Goal: Task Accomplishment & Management: Manage account settings

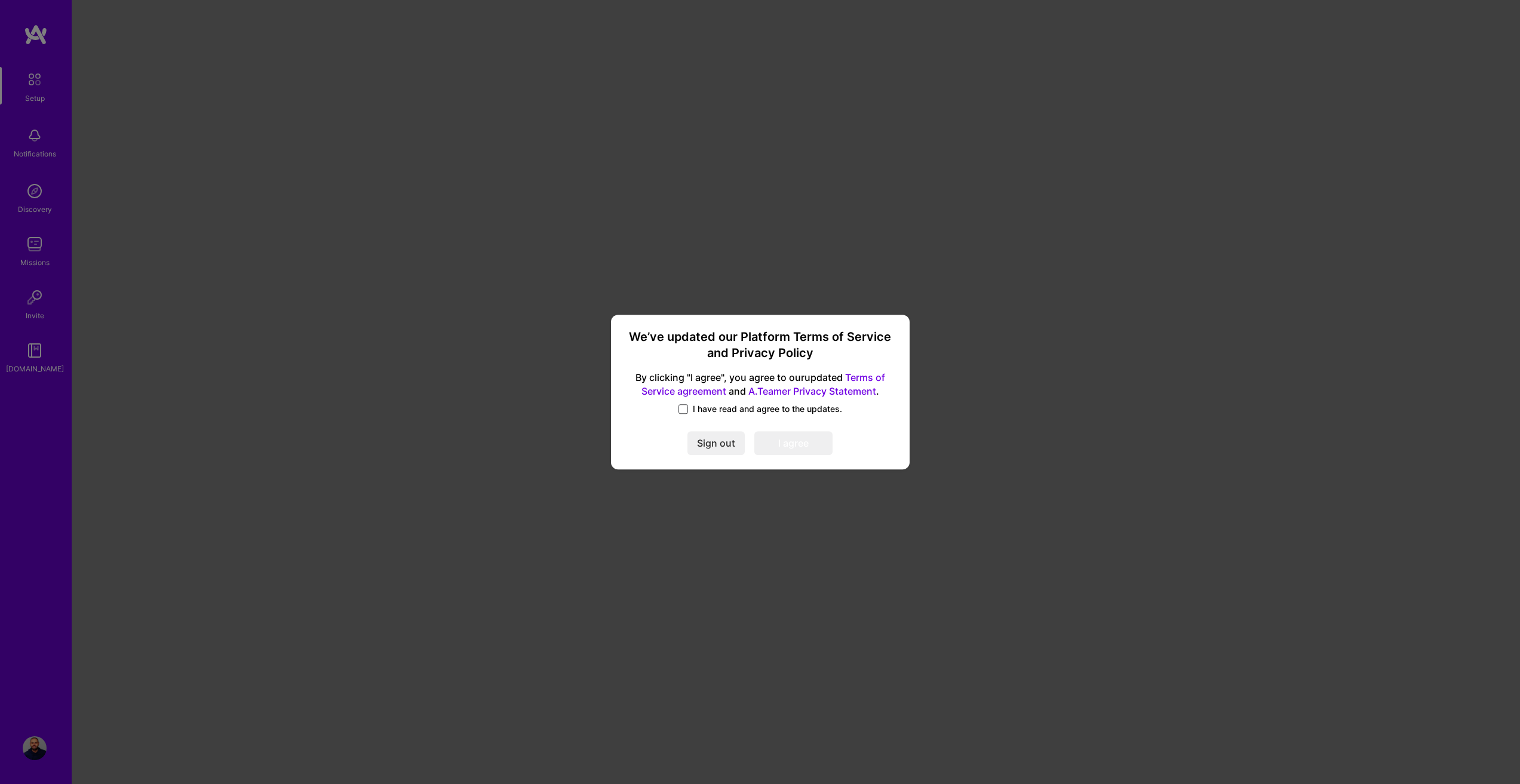
click at [685, 408] on span at bounding box center [683, 409] width 9 height 9
click at [0, 0] on input "I have read and agree to the updates." at bounding box center [0, 0] width 0 height 0
click at [813, 443] on button "I agree" at bounding box center [793, 443] width 78 height 23
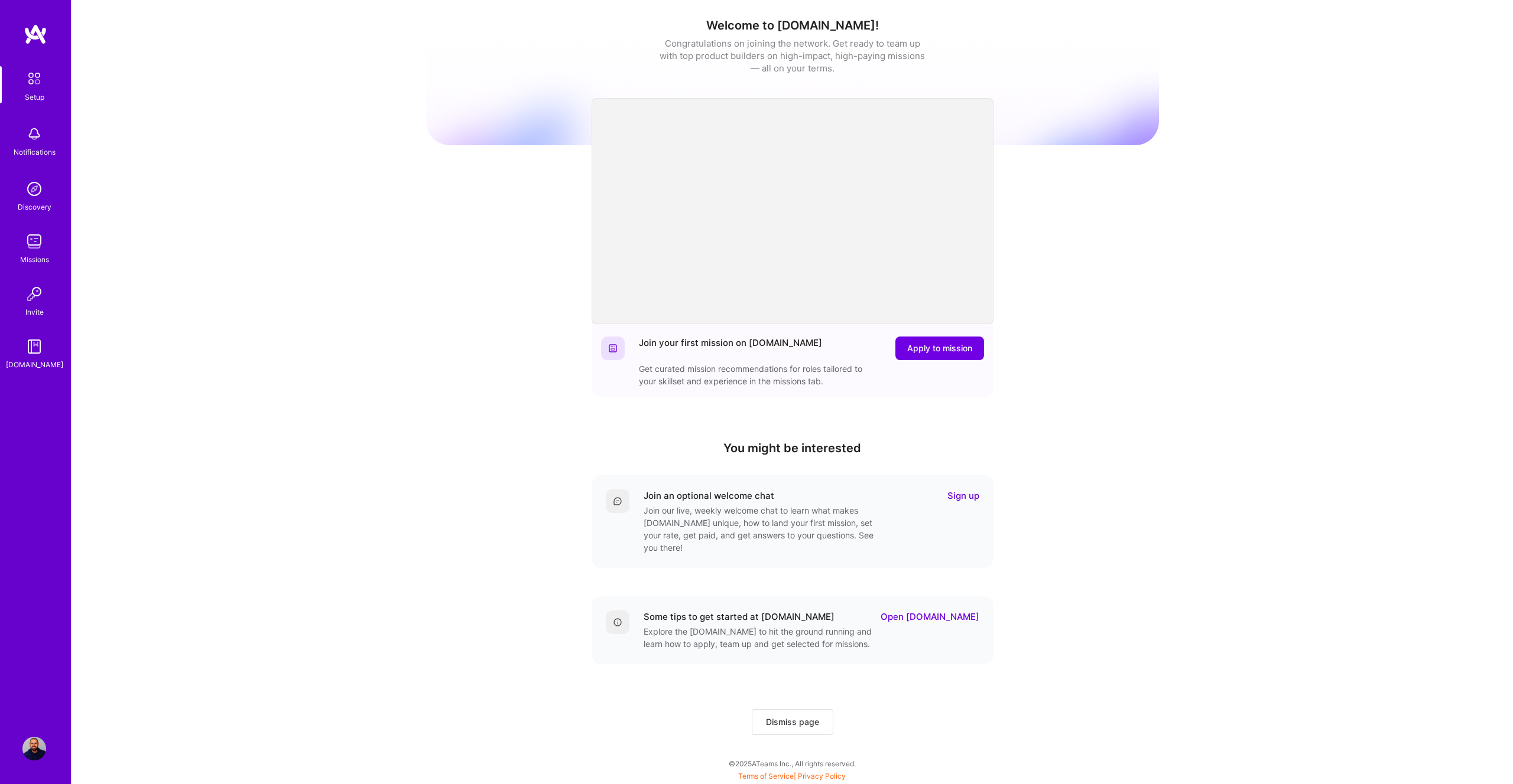
click at [392, 209] on div "Welcome to [DOMAIN_NAME]! Congratulations on joining the network. Get ready to …" at bounding box center [792, 389] width 1442 height 778
click at [268, 239] on div "Welcome to [DOMAIN_NAME]! Congratulations on joining the network. Get ready to …" at bounding box center [792, 389] width 1442 height 778
click at [36, 73] on img at bounding box center [34, 78] width 25 height 25
click at [31, 196] on img at bounding box center [33, 188] width 23 height 23
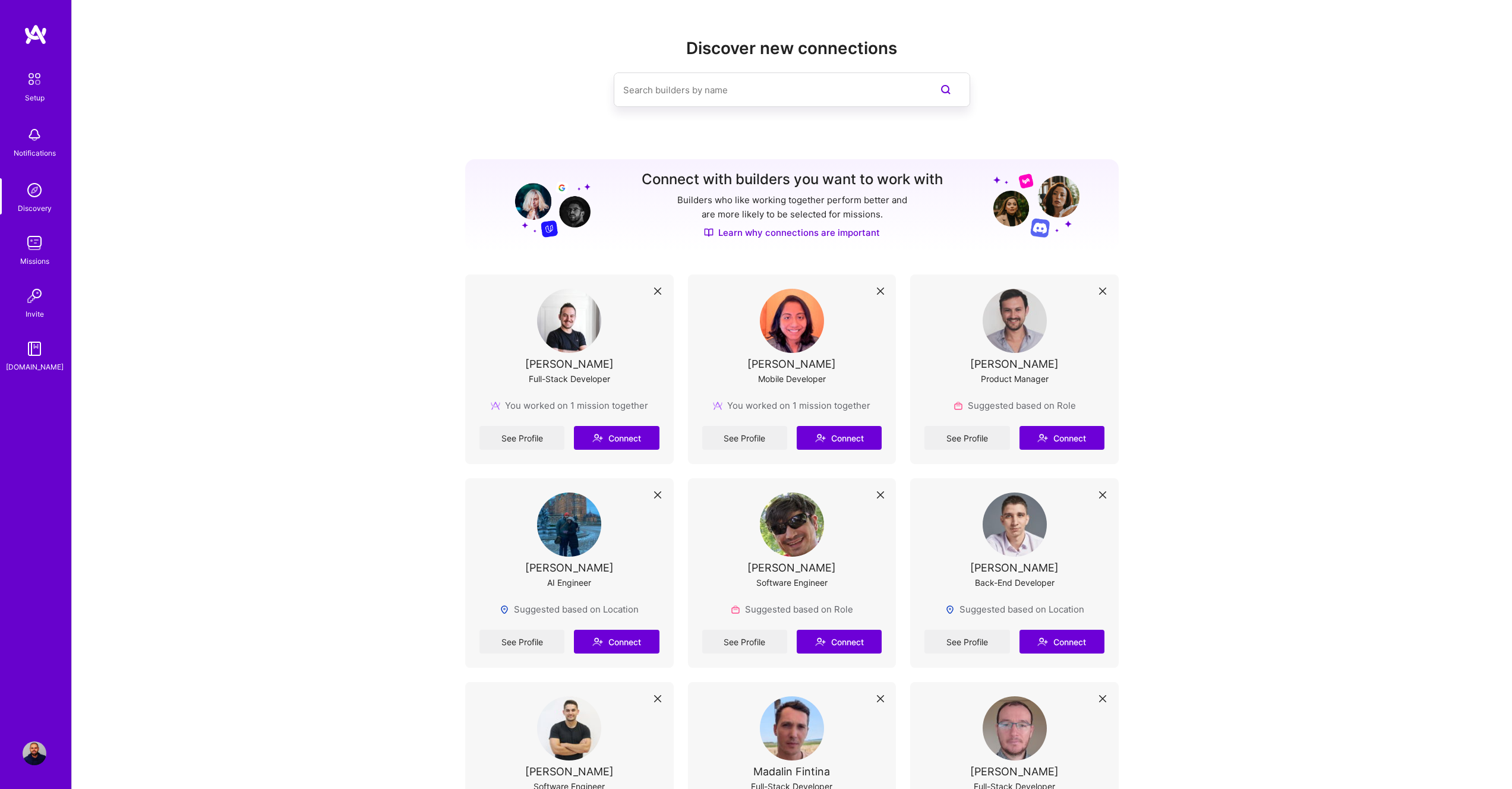
click at [37, 244] on img at bounding box center [34, 243] width 23 height 23
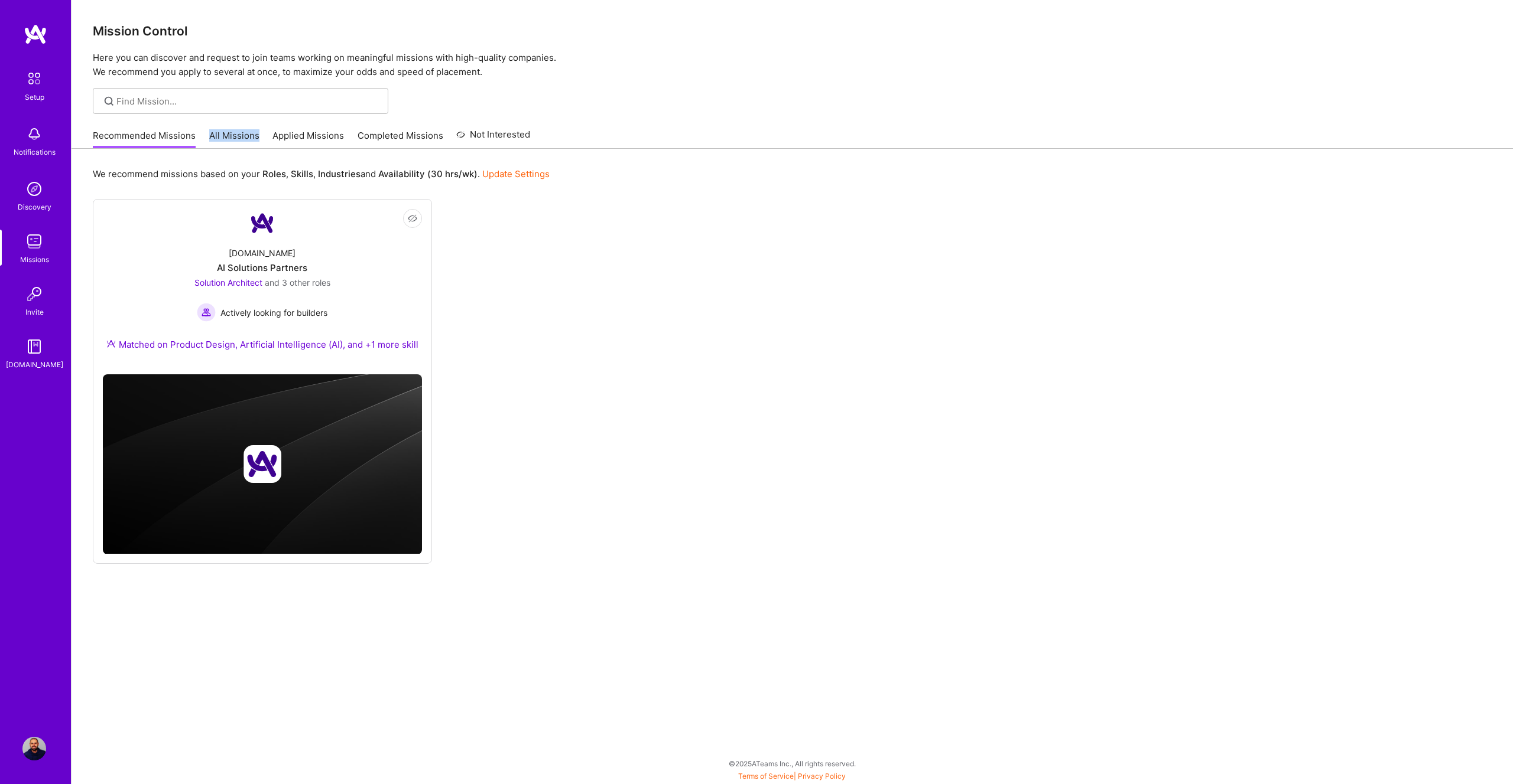
click at [224, 139] on link "All Missions" at bounding box center [234, 138] width 50 height 19
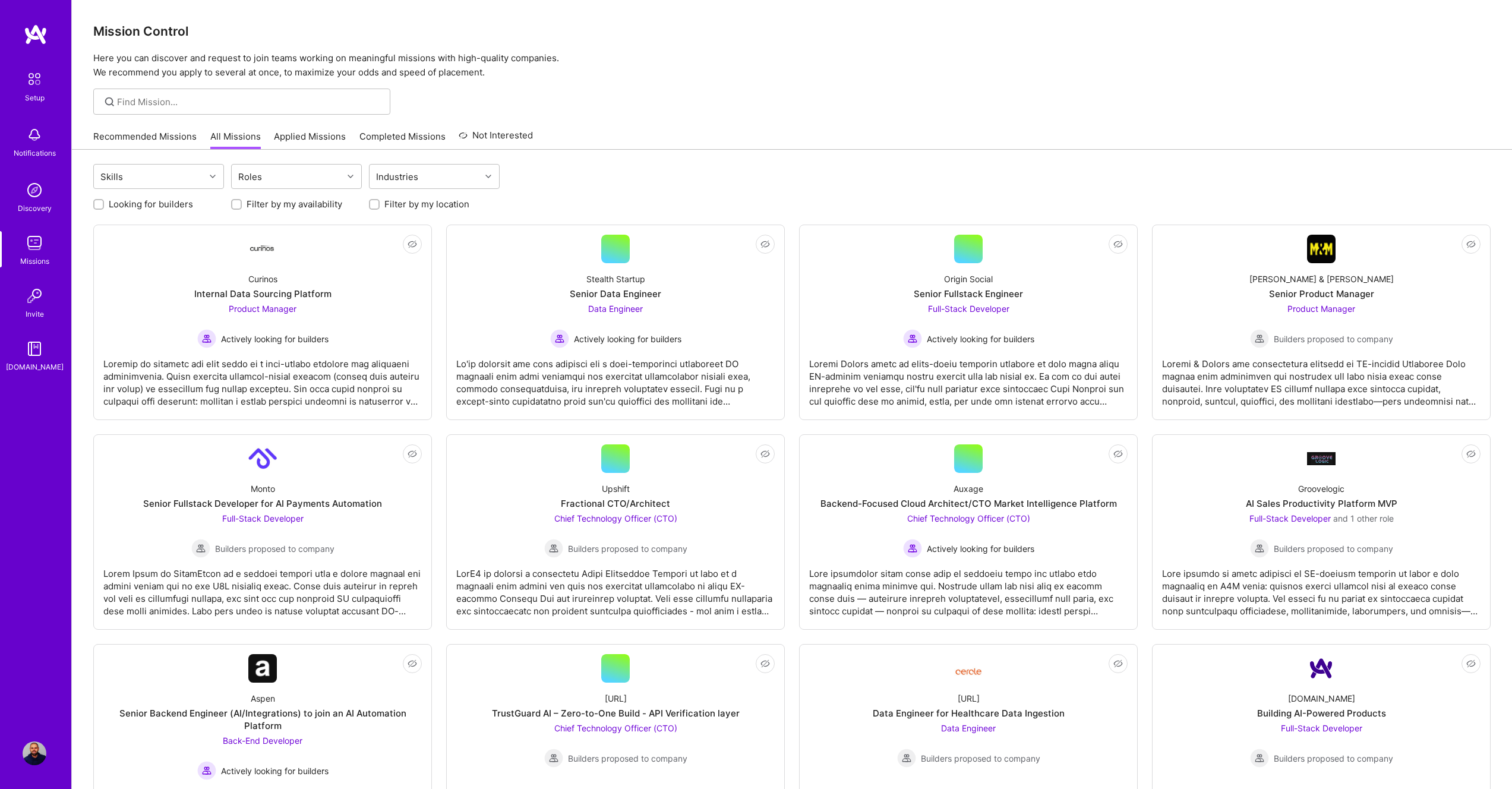
click at [143, 140] on link "Recommended Missions" at bounding box center [145, 139] width 104 height 20
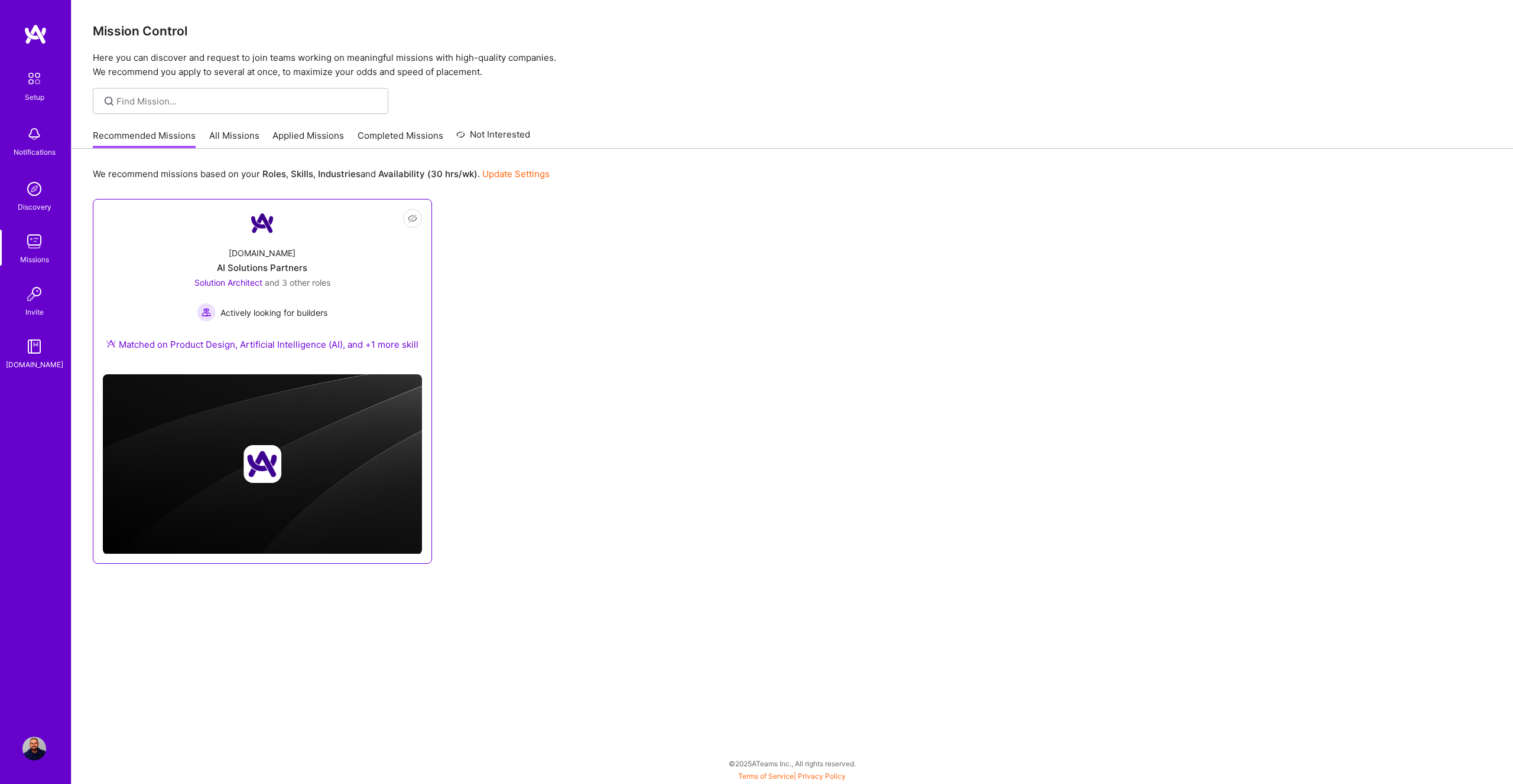
click at [280, 263] on div "AI Solutions Partners" at bounding box center [262, 267] width 90 height 12
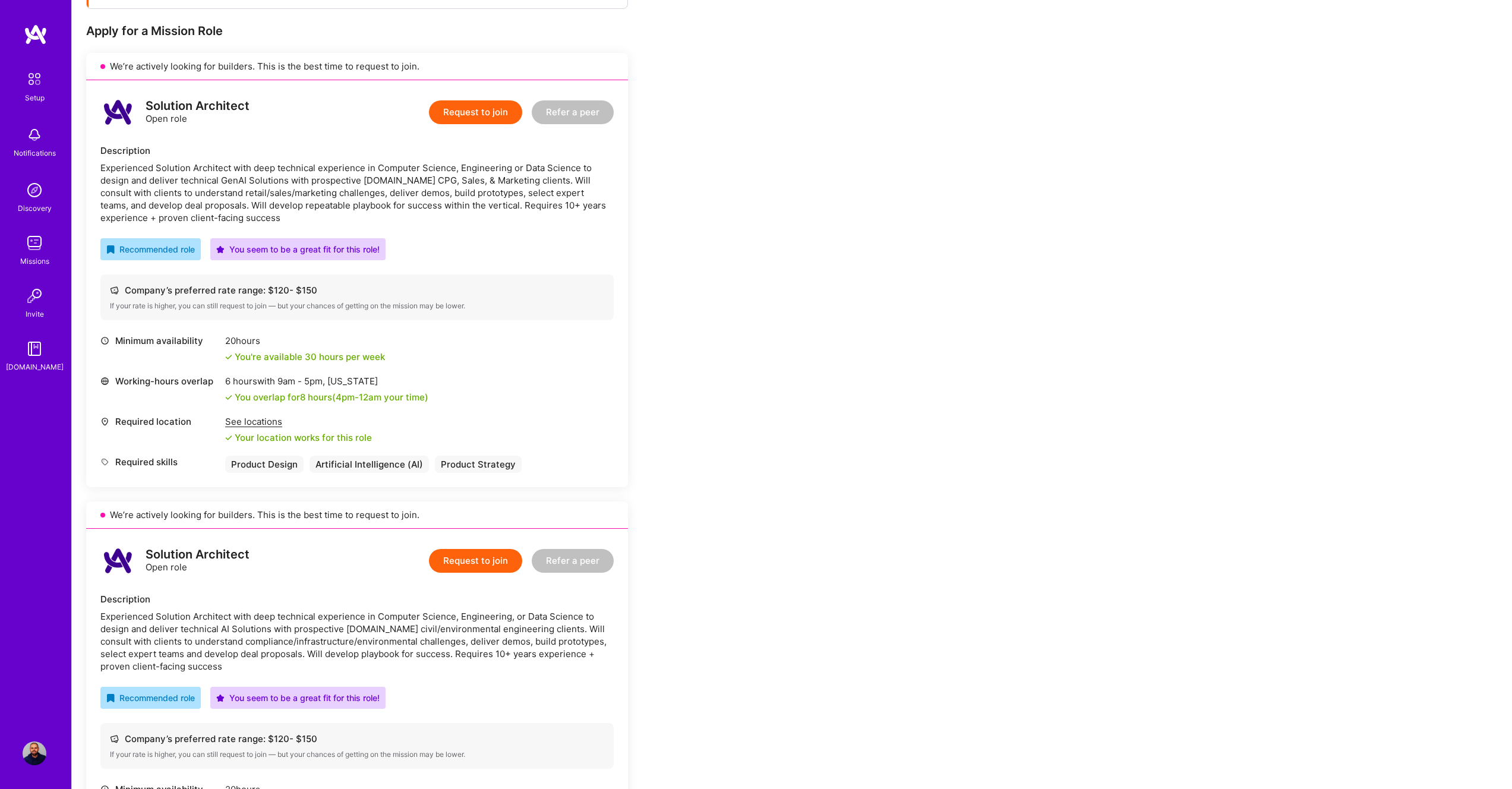
scroll to position [233, 0]
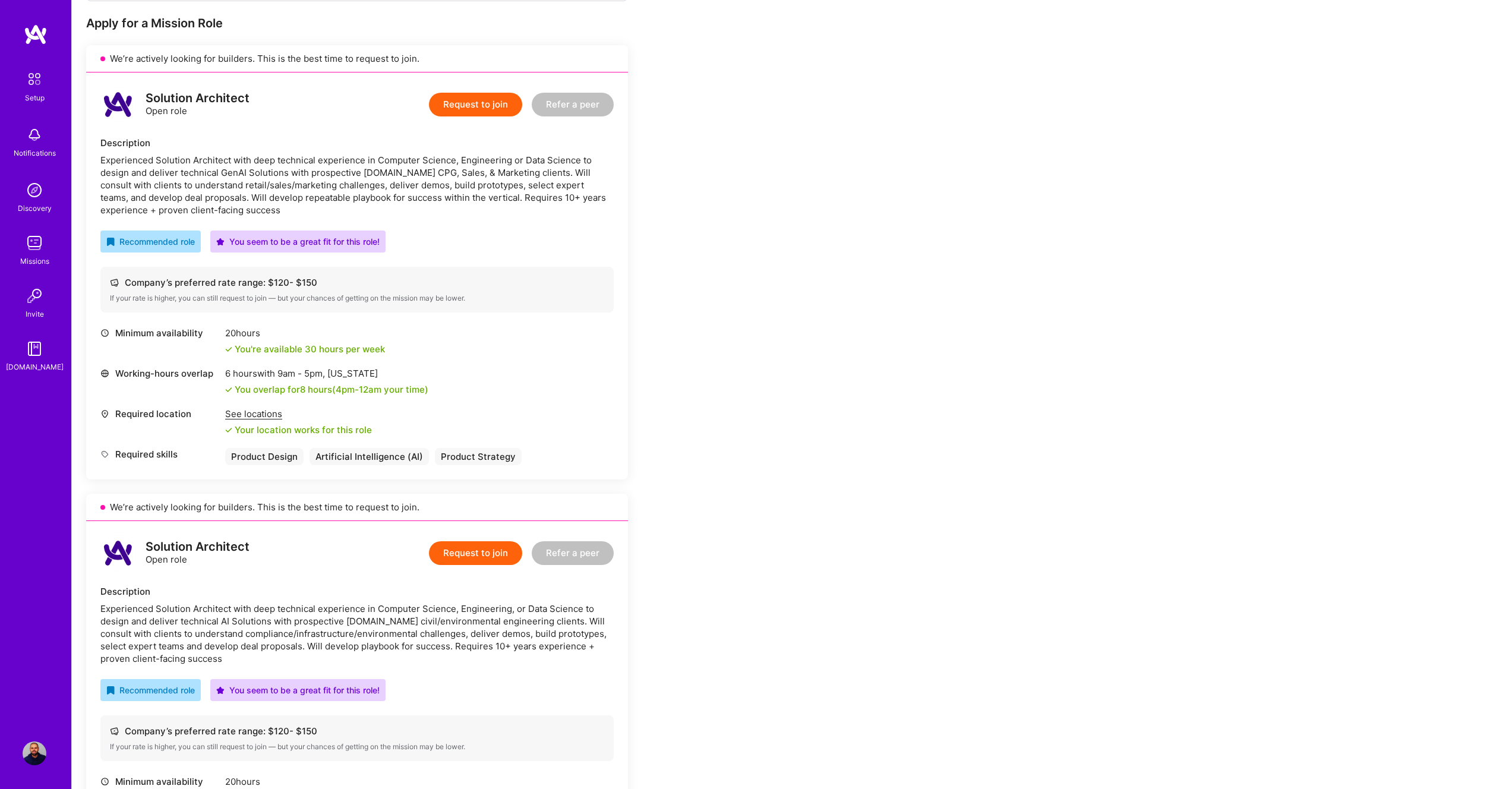
click at [399, 172] on div "Experienced Solution Architect with deep technical experience in Computer Scien…" at bounding box center [357, 185] width 513 height 63
copy div "CPG"
click at [389, 362] on div "Minimum availability 20 hours You're available 30 hours per week Working-hours …" at bounding box center [357, 396] width 513 height 138
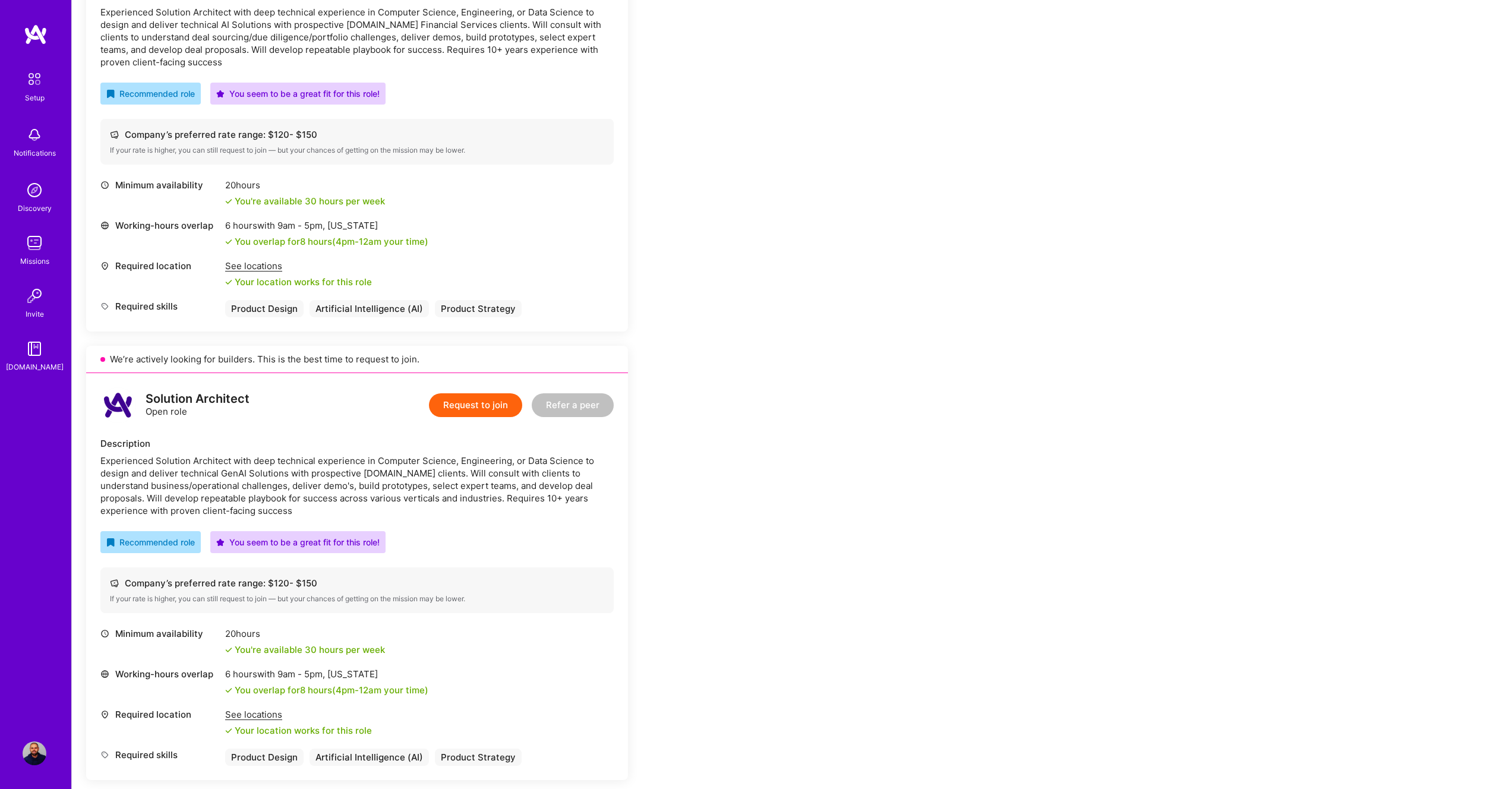
scroll to position [1287, 0]
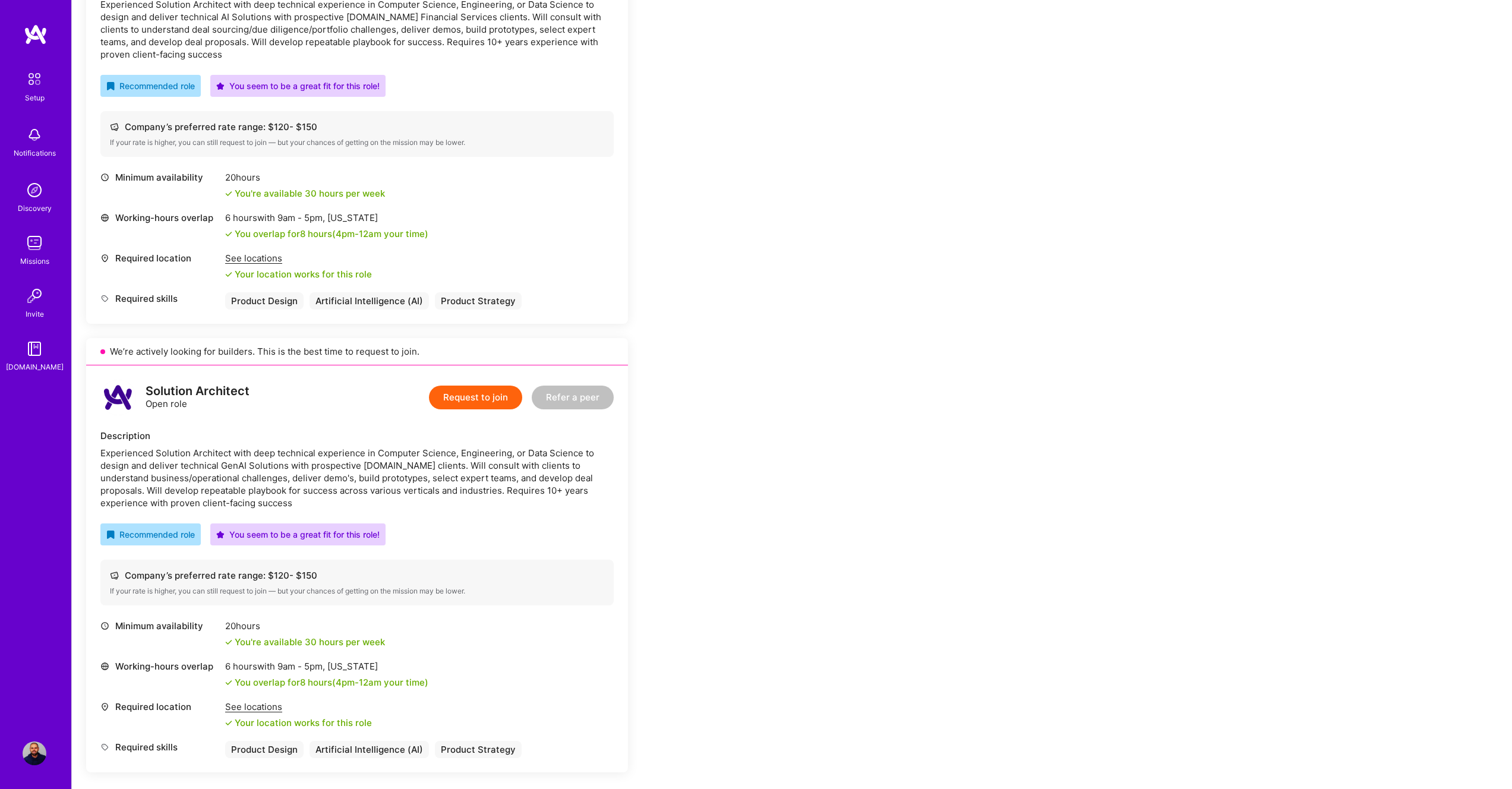
click at [36, 760] on img at bounding box center [34, 753] width 23 height 23
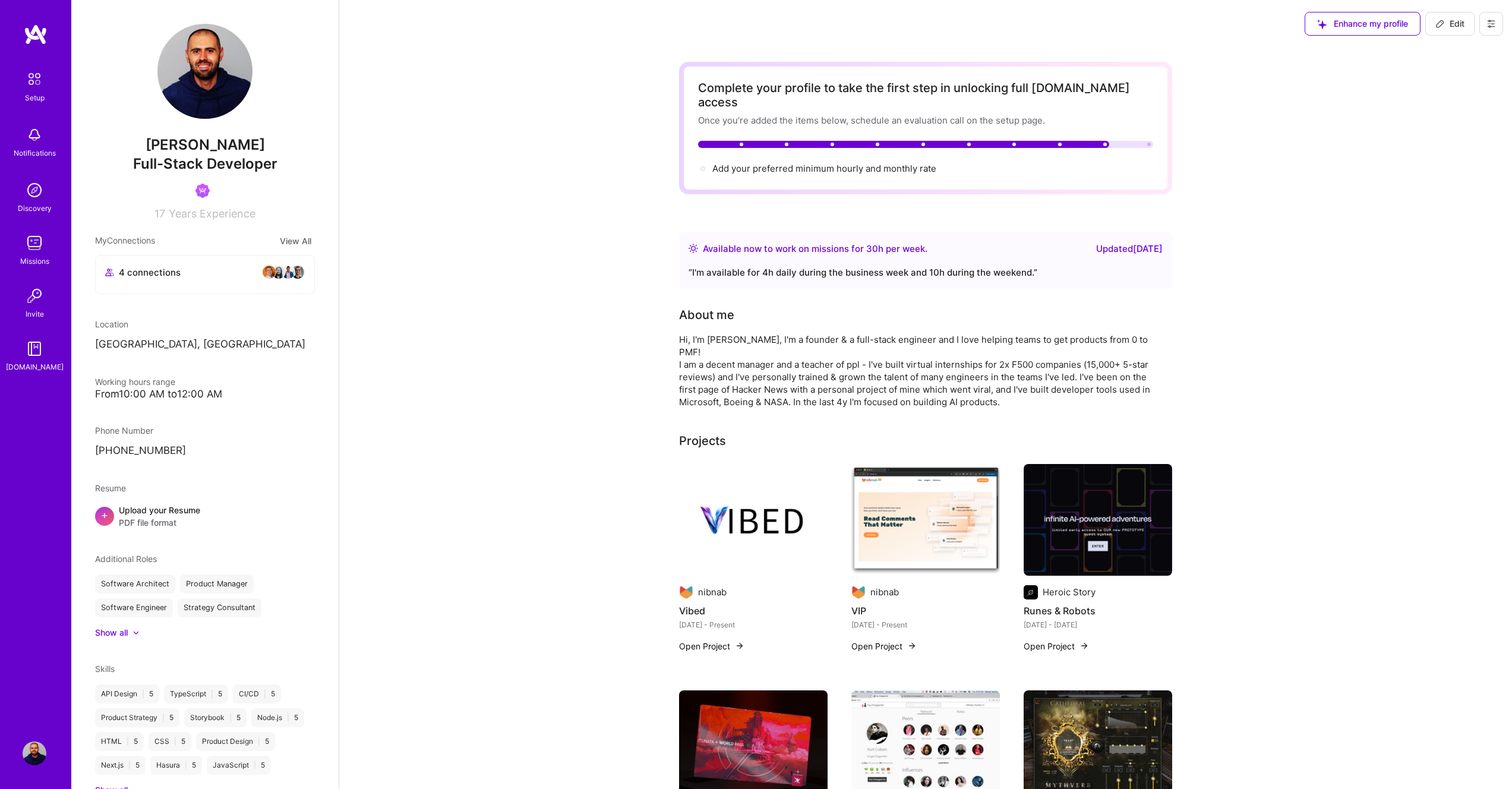
click at [1453, 19] on span "Edit" at bounding box center [1449, 23] width 29 height 12
select select "BG"
select select "Right Now"
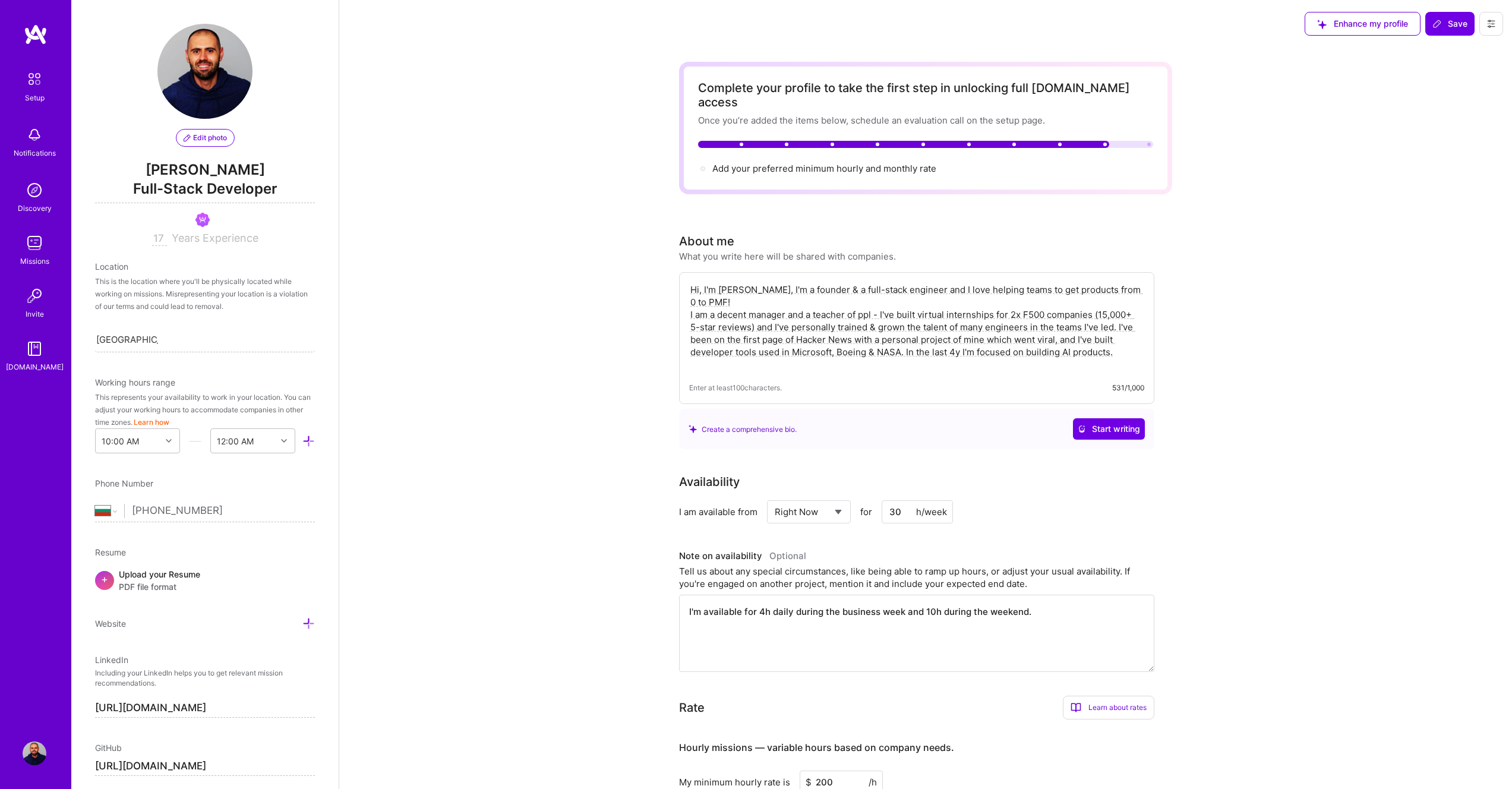
click at [1104, 288] on textarea "Hi, I'm [PERSON_NAME], I'm a founder & a full-stack engineer and I love helping…" at bounding box center [917, 327] width 455 height 90
type textarea "Hi, I'm [PERSON_NAME], I'm a founder & a full-stack engineer and I love helping…"
drag, startPoint x: 1122, startPoint y: 417, endPoint x: 1465, endPoint y: 209, distance: 401.1
click at [1448, 23] on span "Save" at bounding box center [1450, 23] width 35 height 12
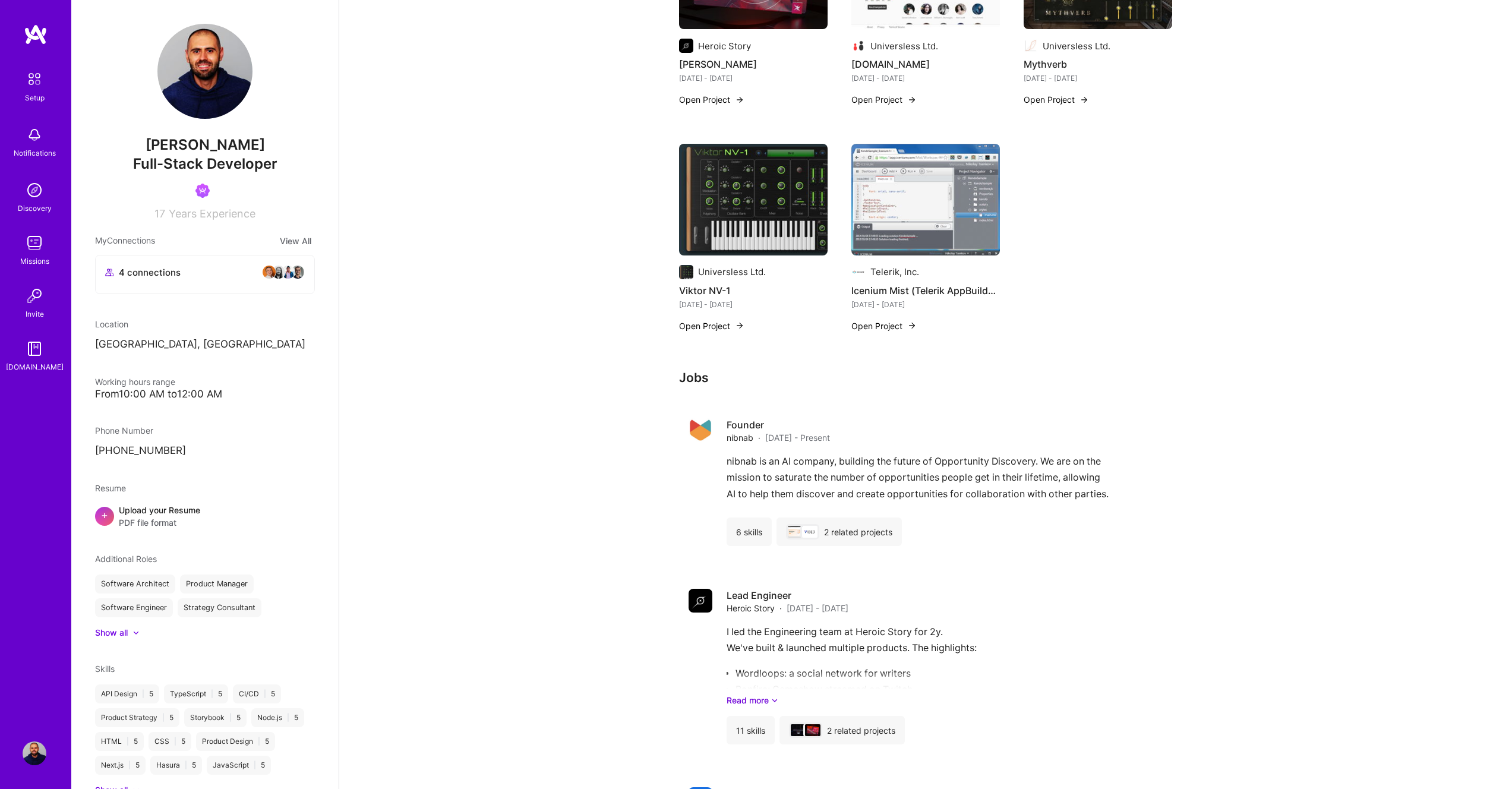
scroll to position [965, 0]
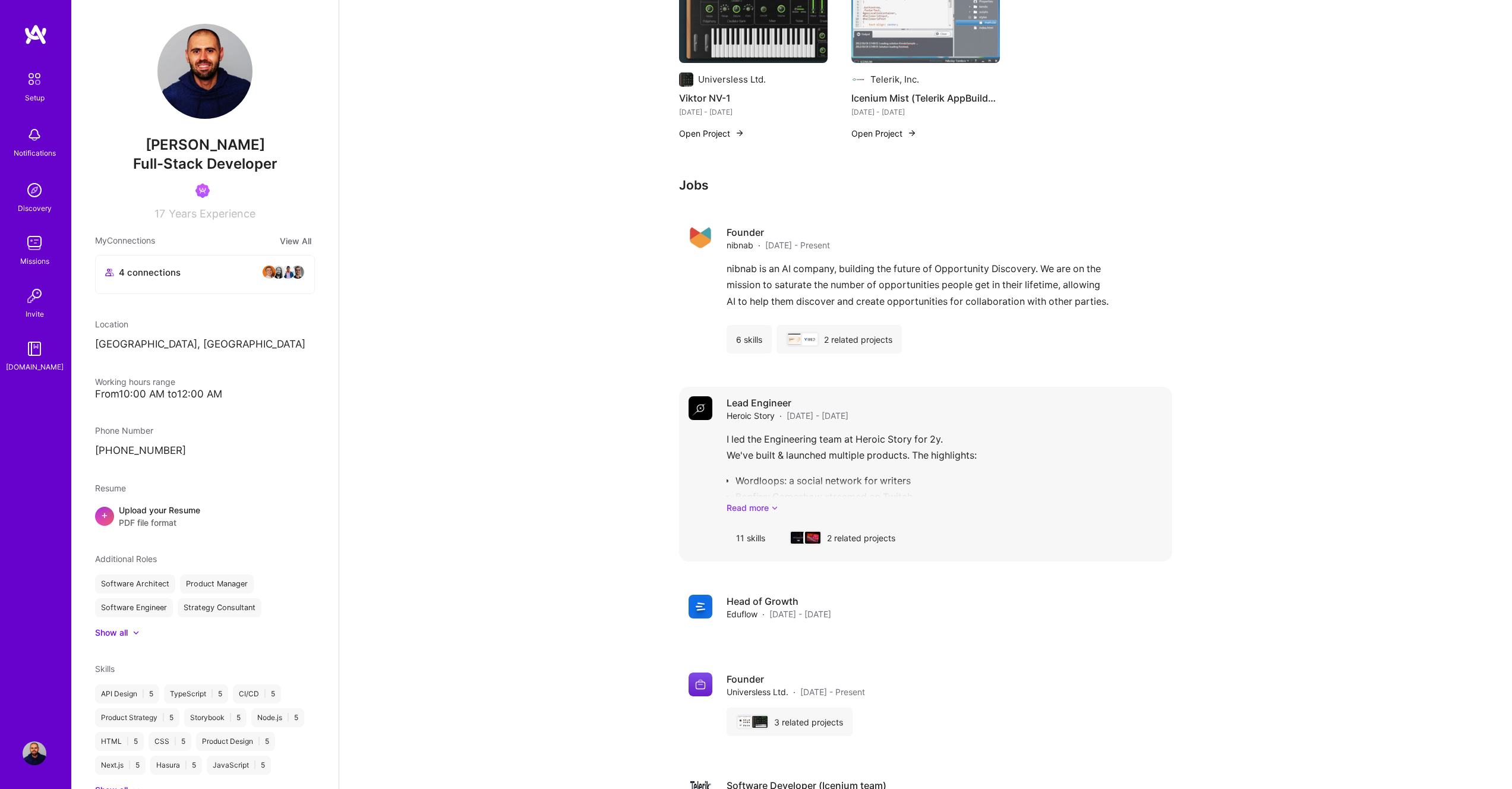
click at [769, 501] on link "Read more" at bounding box center [945, 507] width 436 height 12
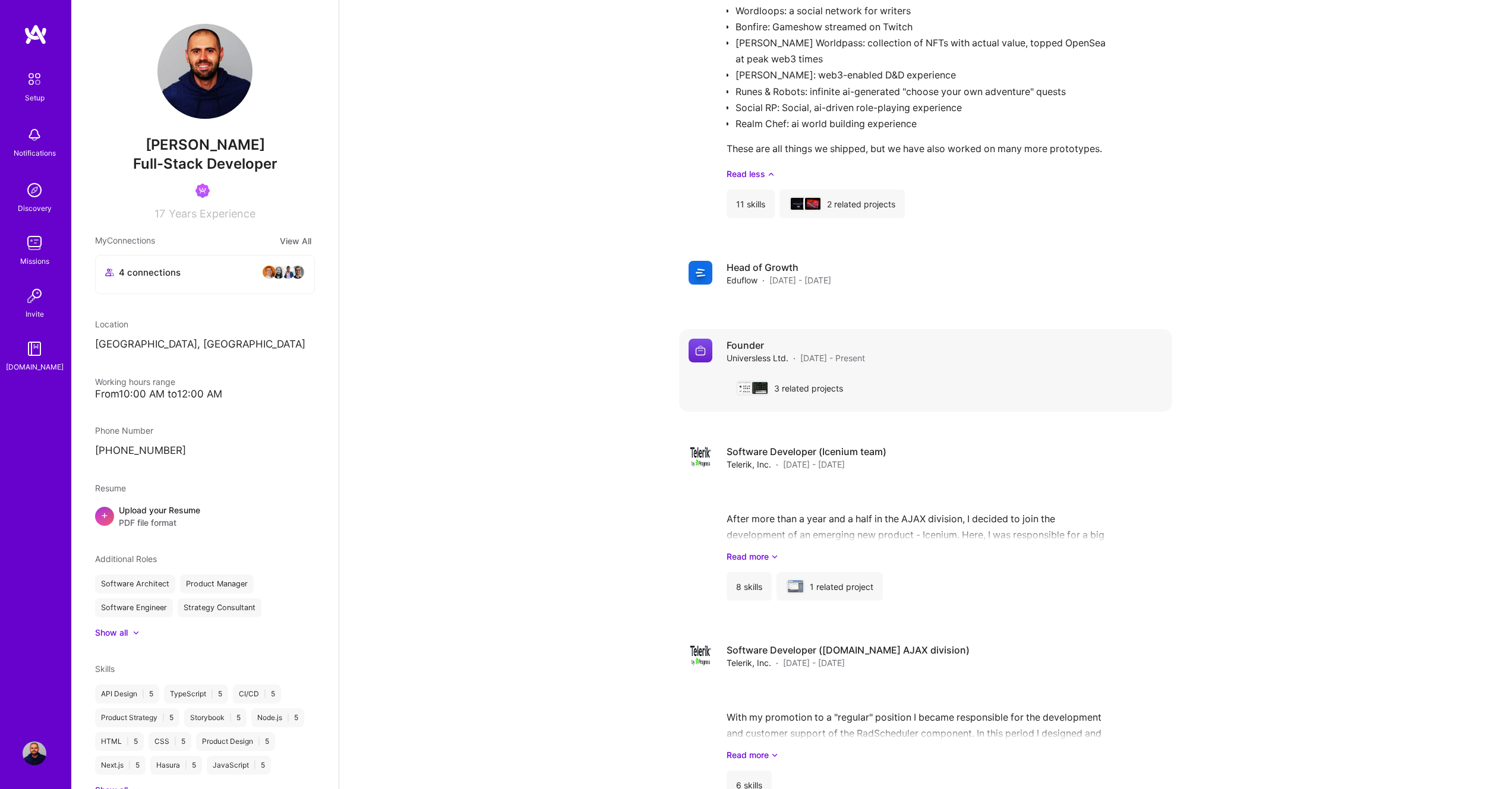
scroll to position [1444, 0]
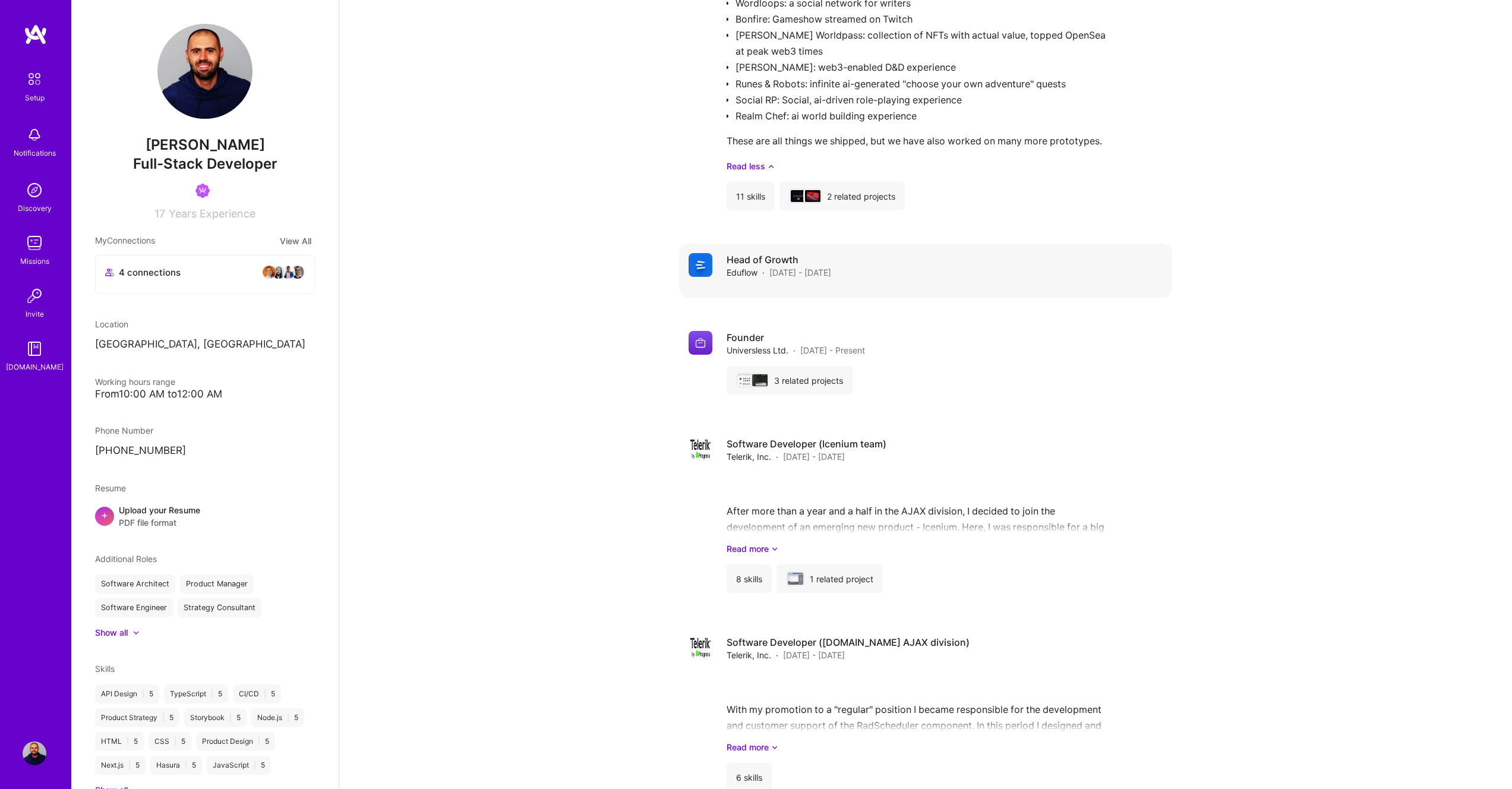
click at [917, 253] on div "Head of Growth Eduflow · [DATE] - [DATE]" at bounding box center [945, 265] width 436 height 25
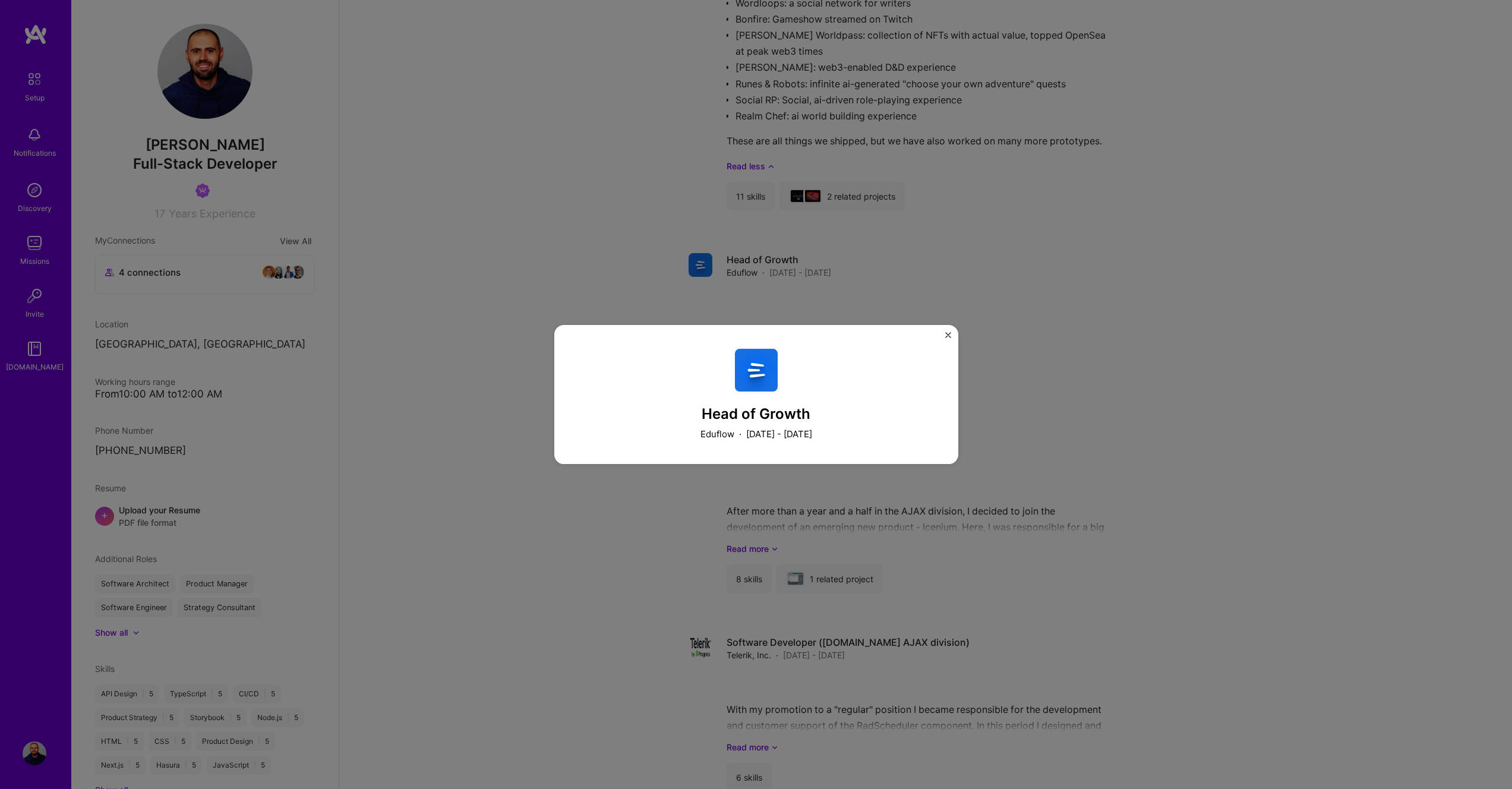
click at [945, 333] on img "Close" at bounding box center [948, 335] width 6 height 6
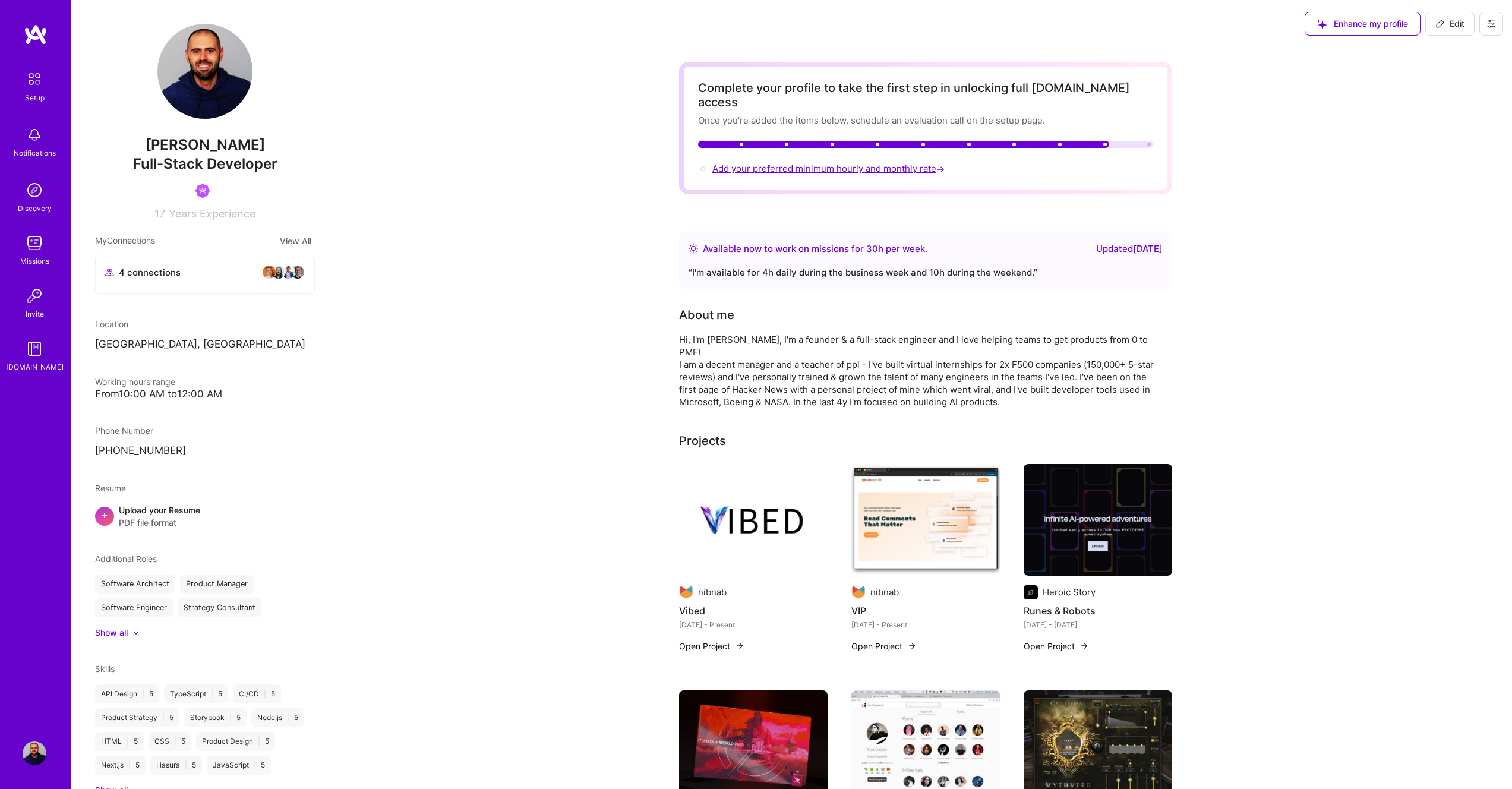
click at [913, 162] on span "Add your preferred minimum hourly and monthly rate →" at bounding box center [829, 168] width 234 height 11
select select "BG"
select select "Right Now"
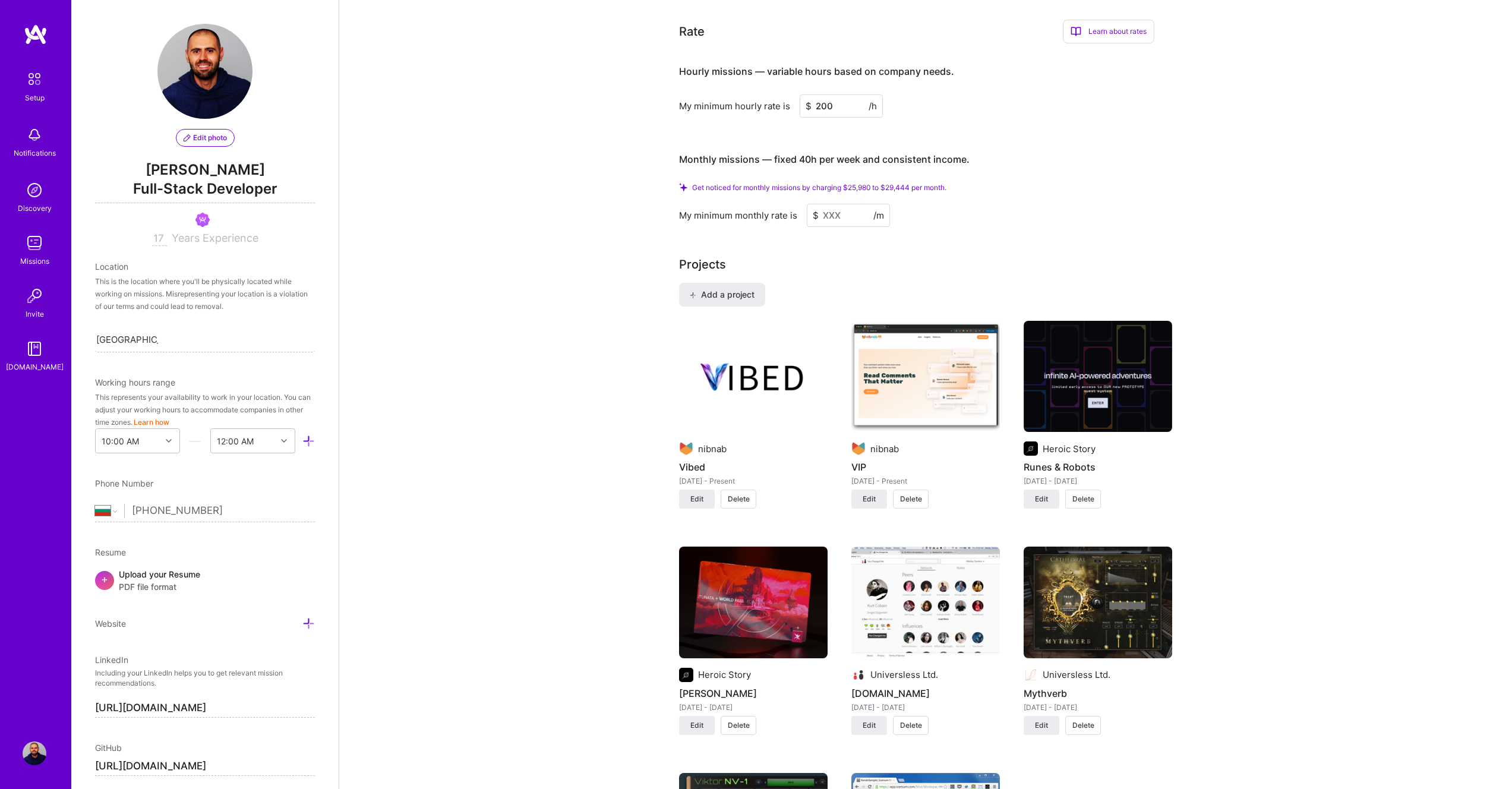
scroll to position [682, 0]
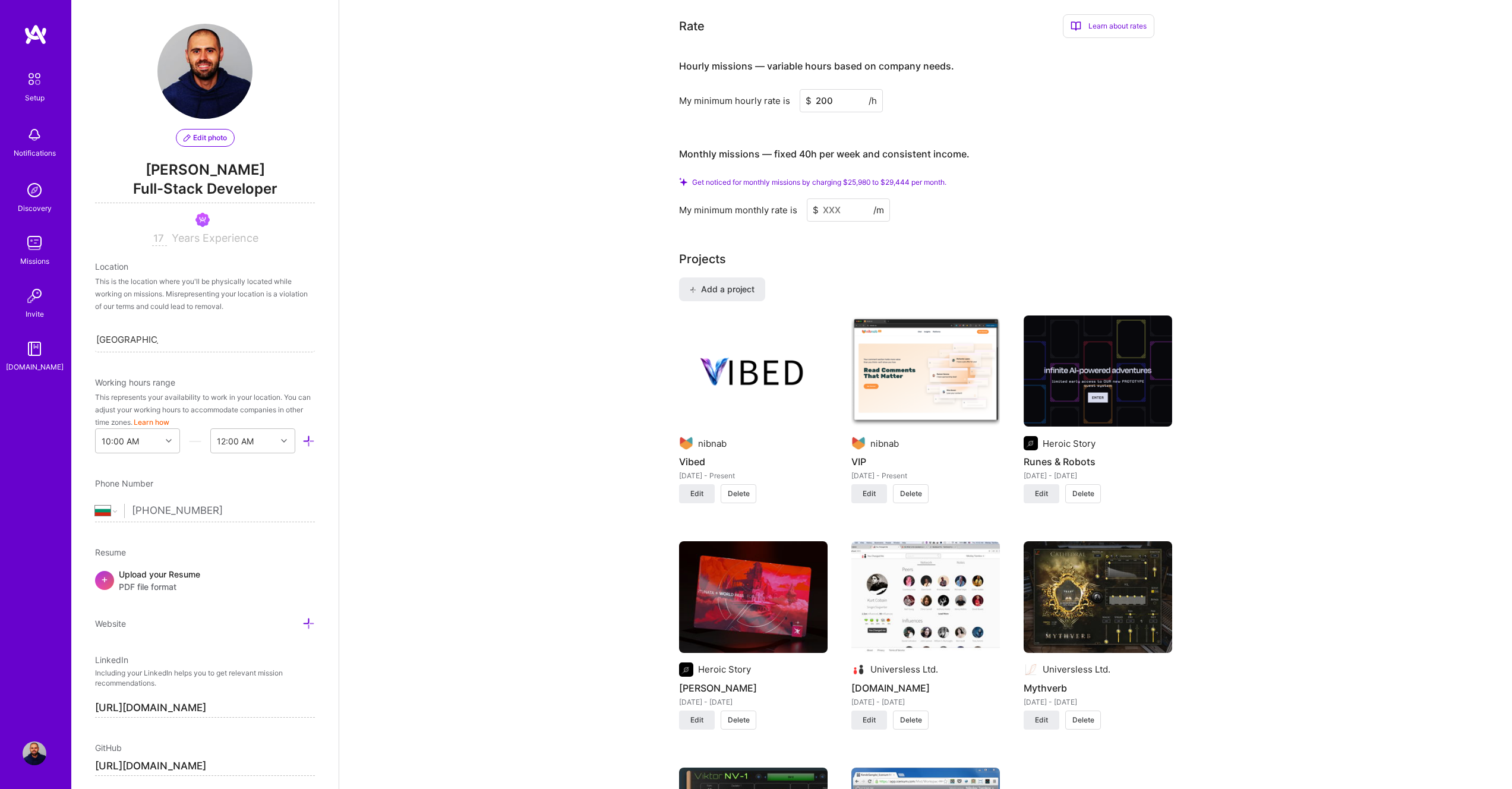
click at [845, 89] on input "200" at bounding box center [841, 100] width 83 height 23
type input "150"
click at [833, 199] on input at bounding box center [847, 210] width 83 height 23
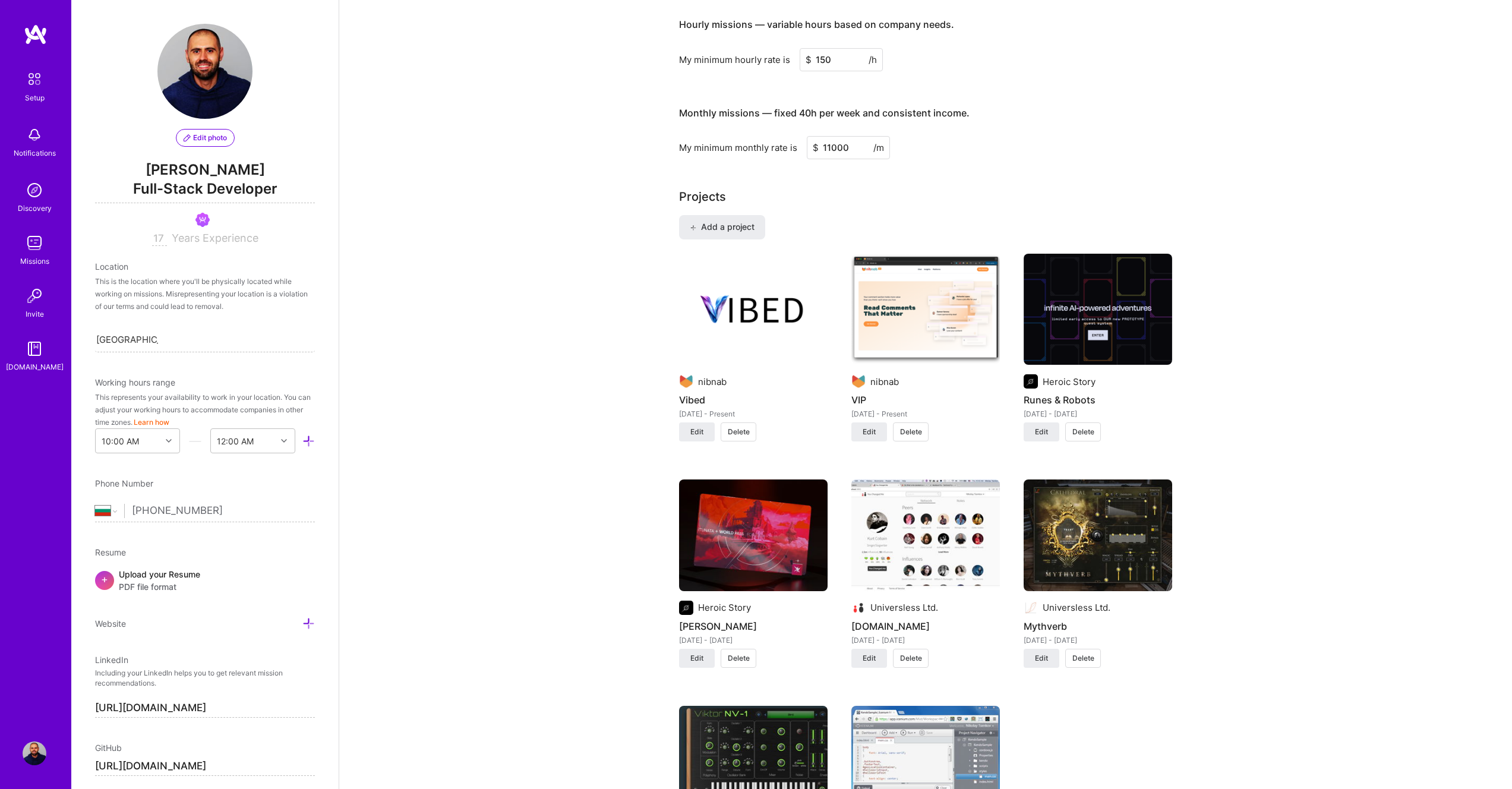
click at [1019, 136] on div "My minimum monthly rate is $ 11000 /m" at bounding box center [917, 148] width 475 height 23
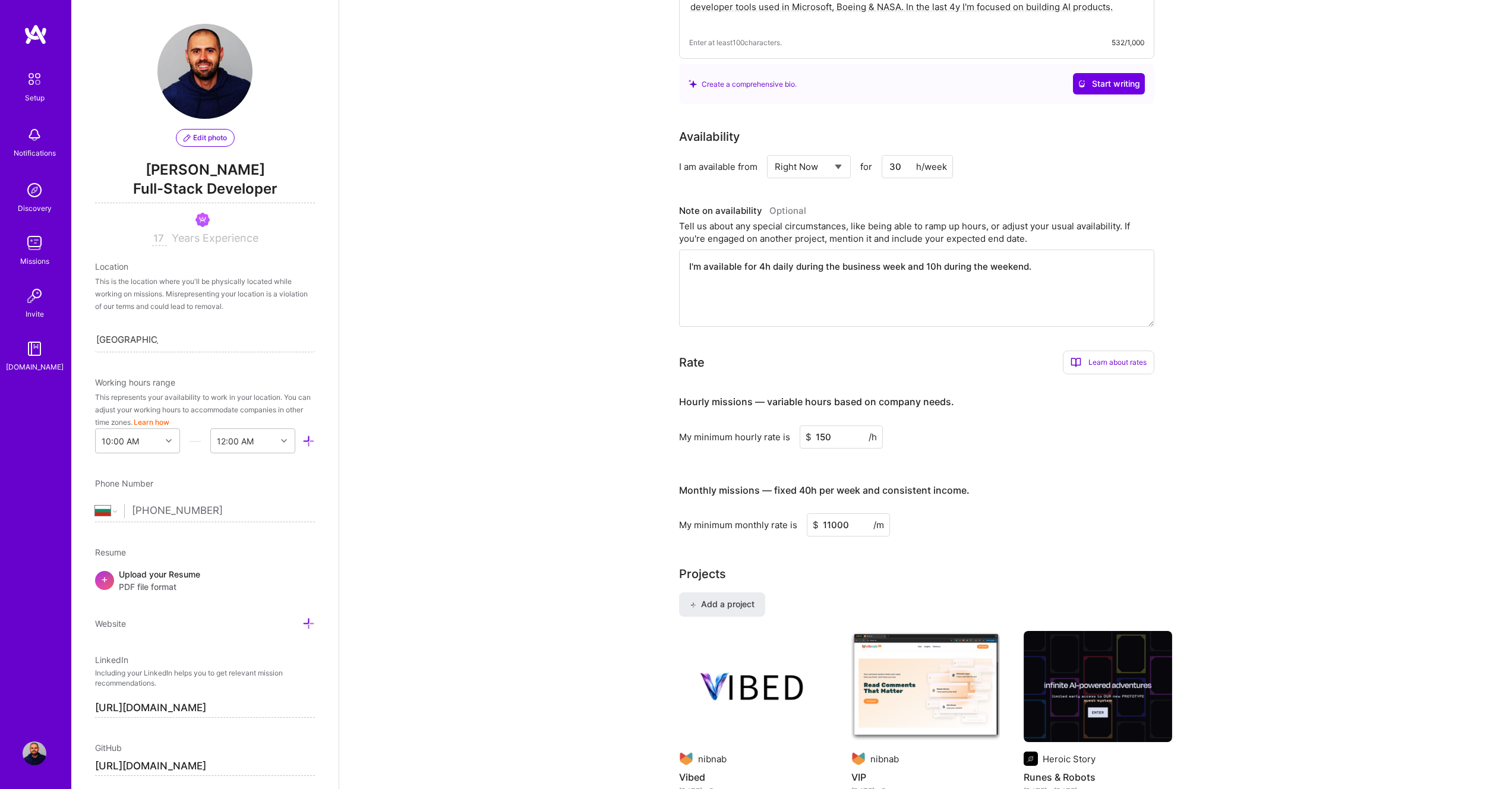
scroll to position [297, 0]
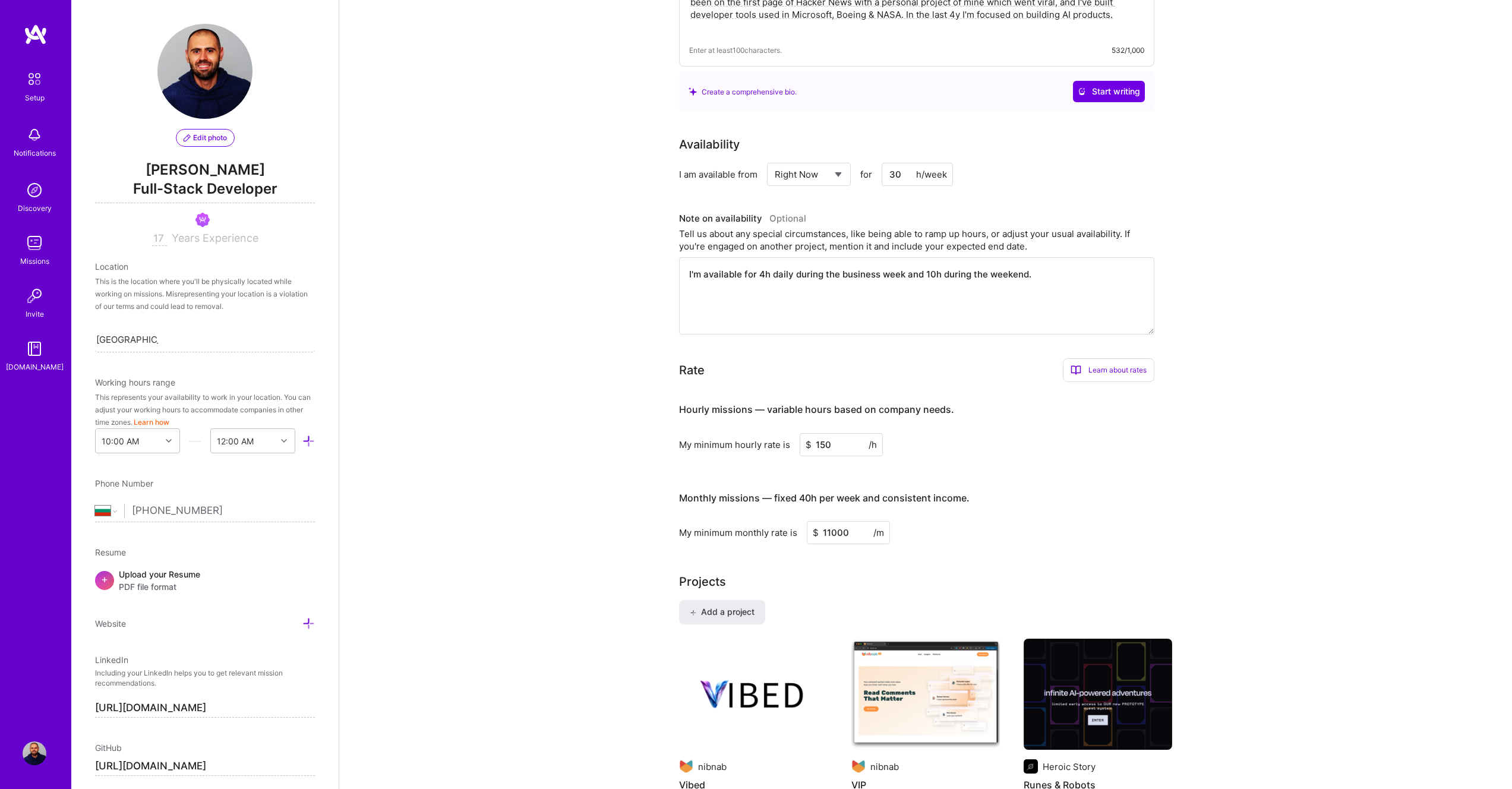
click at [824, 532] on input "11000" at bounding box center [847, 532] width 83 height 23
type input "21000"
click at [951, 537] on div "My minimum monthly rate is $ 21000 /m" at bounding box center [917, 532] width 475 height 23
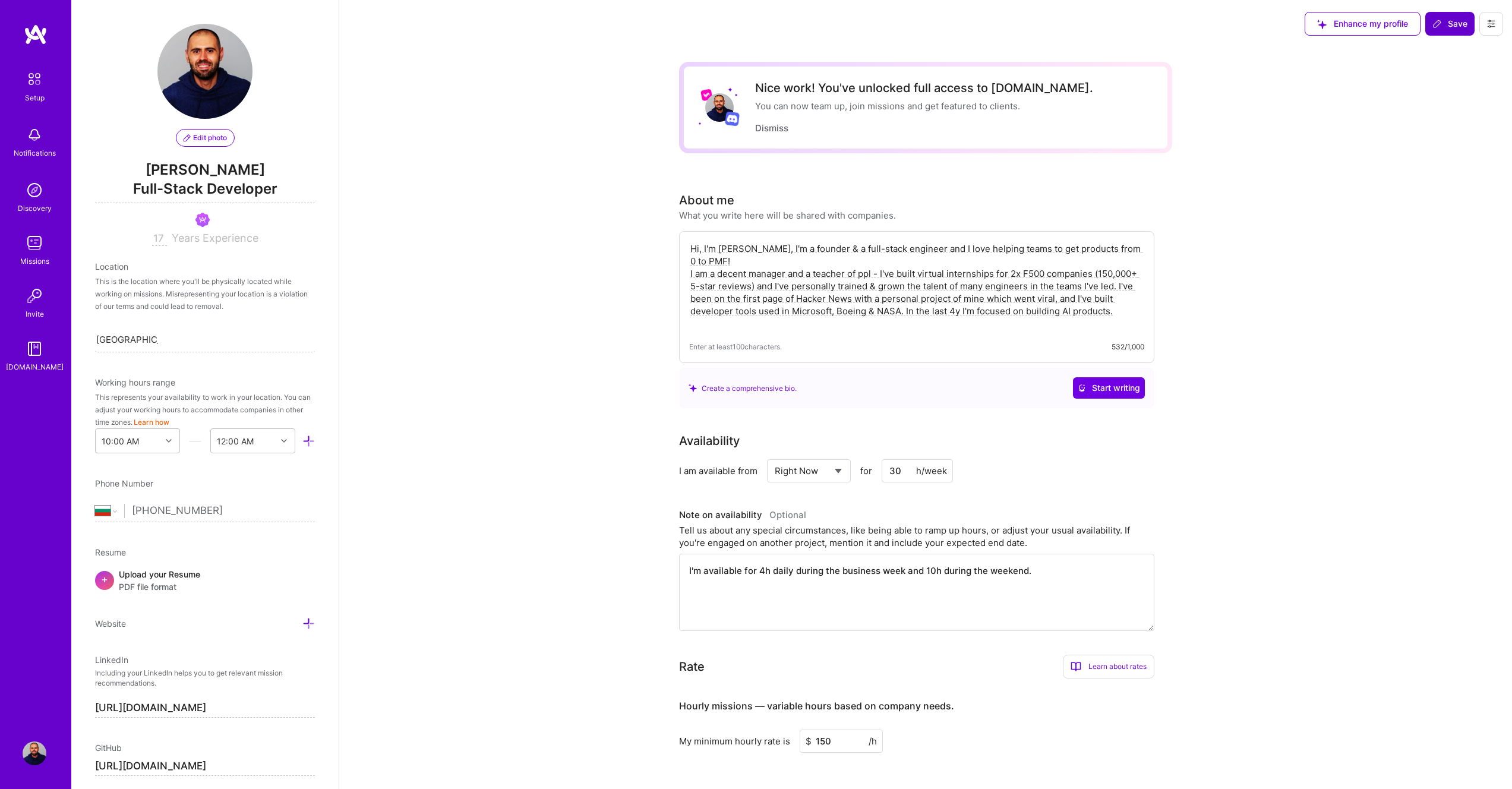
scroll to position [0, 0]
click at [1463, 21] on span "Save" at bounding box center [1450, 23] width 35 height 12
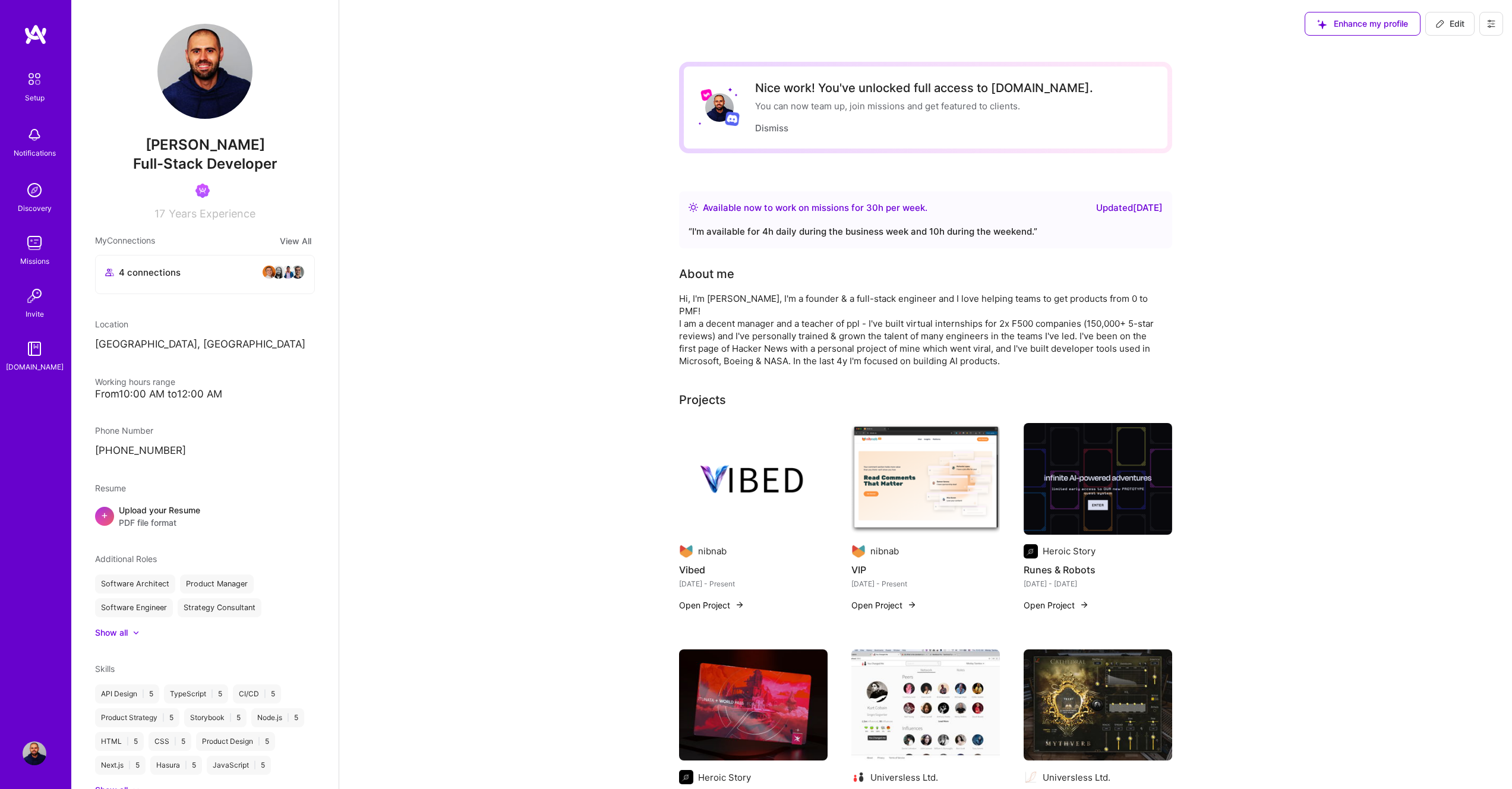
click at [1463, 21] on span "Edit" at bounding box center [1449, 23] width 29 height 12
select select "BG"
select select "Right Now"
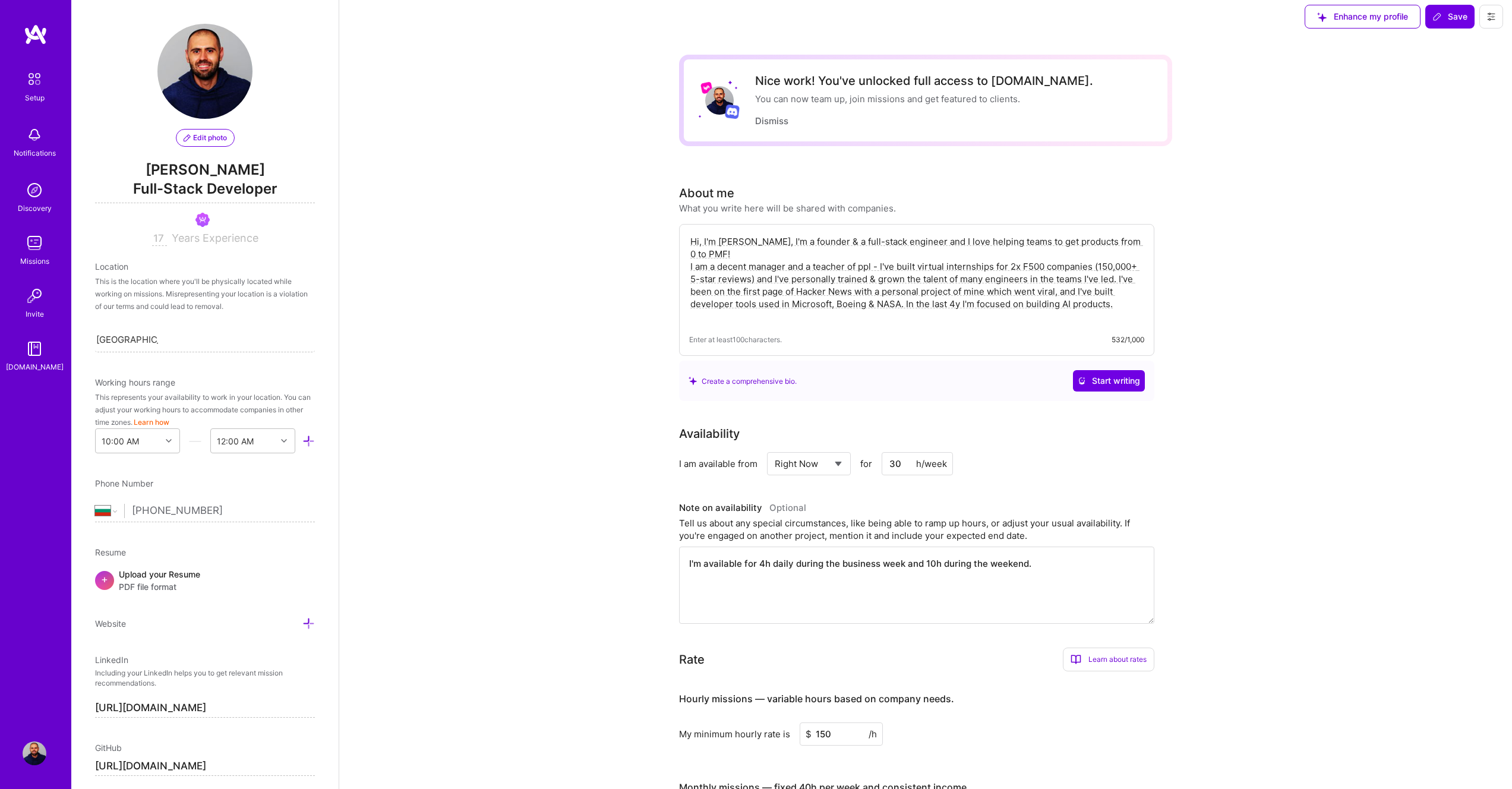
scroll to position [350, 0]
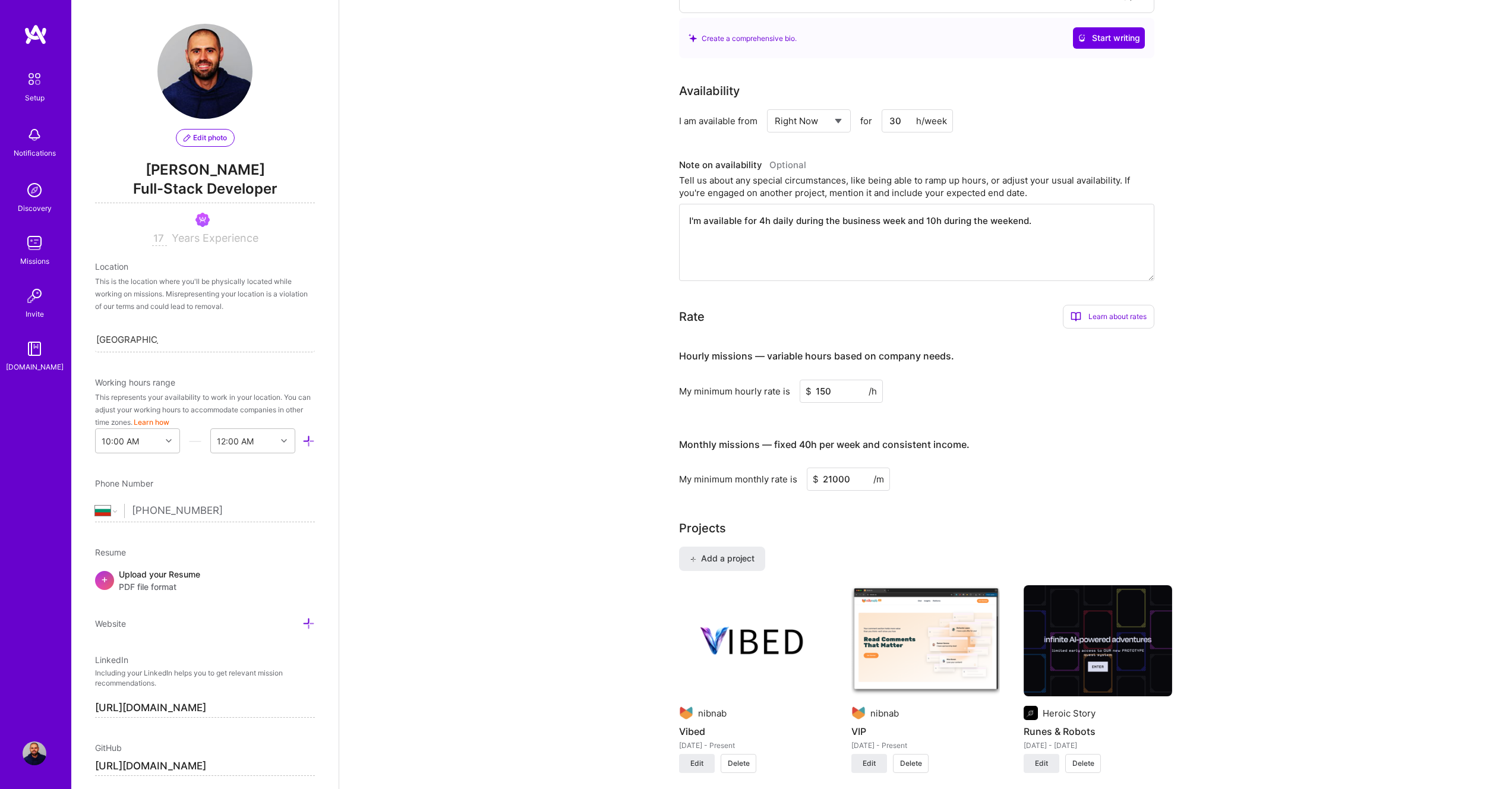
click at [821, 390] on input "150" at bounding box center [841, 391] width 83 height 23
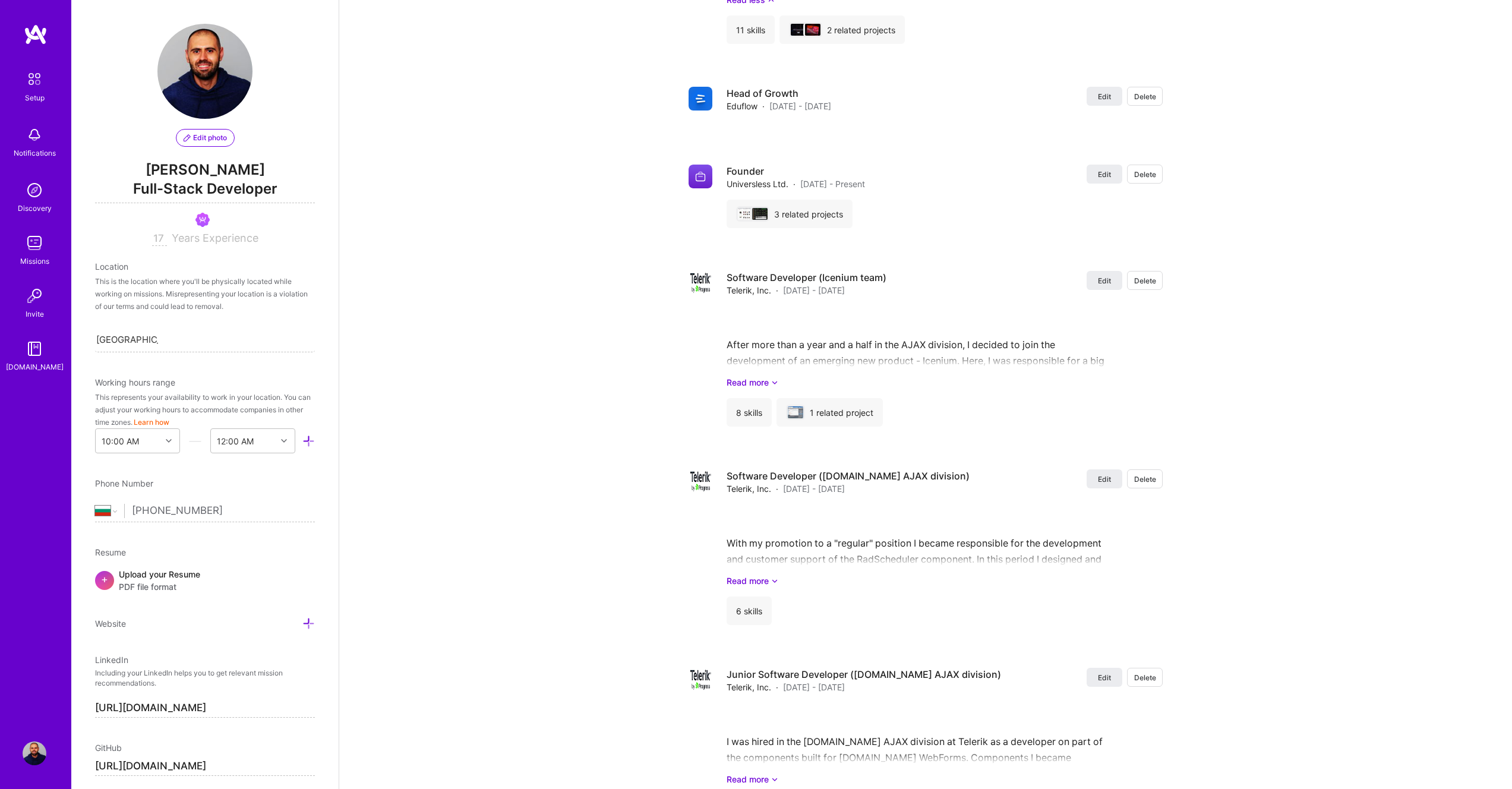
scroll to position [0, 0]
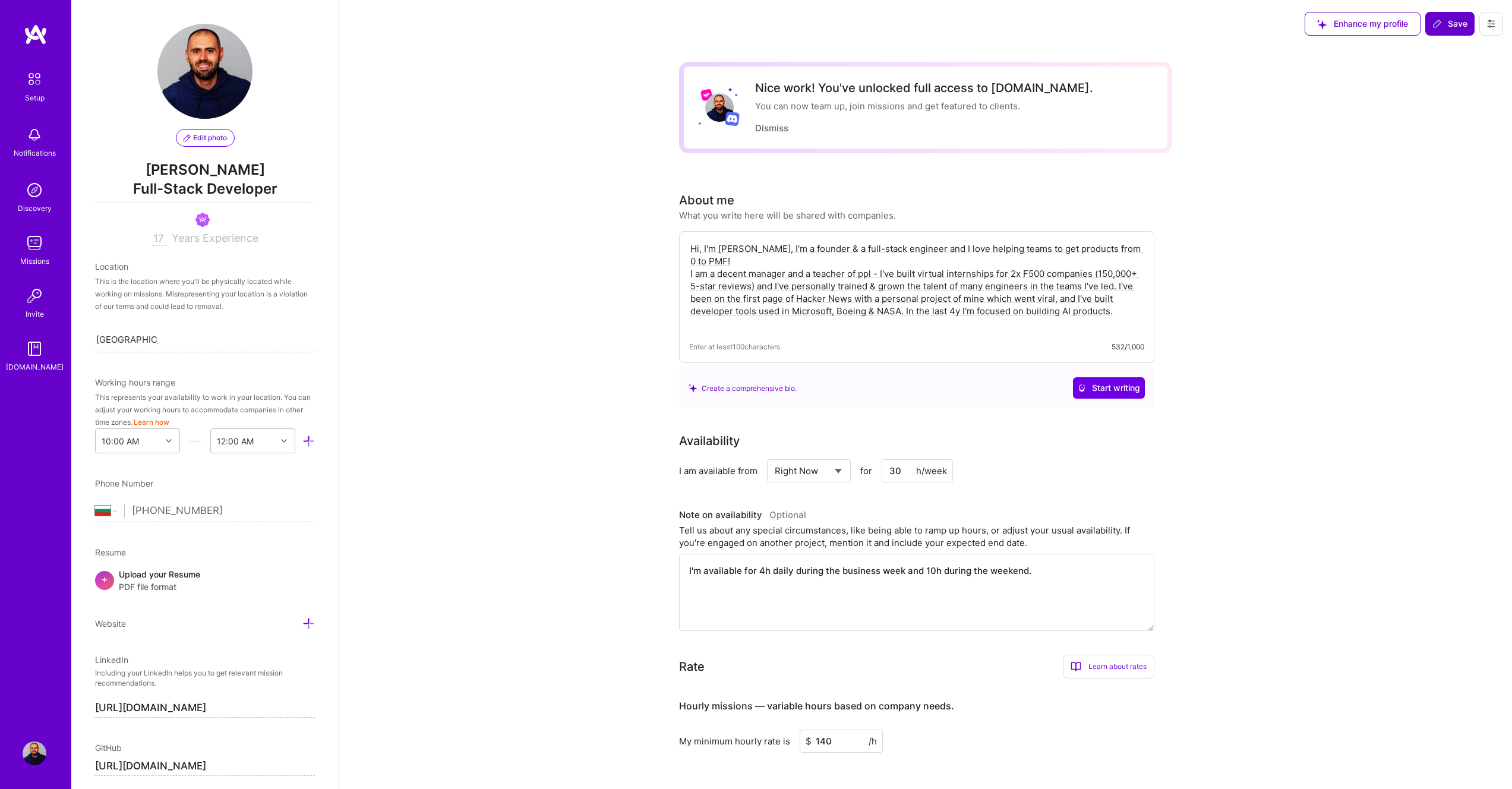
type input "140"
click at [1461, 27] on span "Save" at bounding box center [1450, 23] width 35 height 12
